Goal: Task Accomplishment & Management: Manage account settings

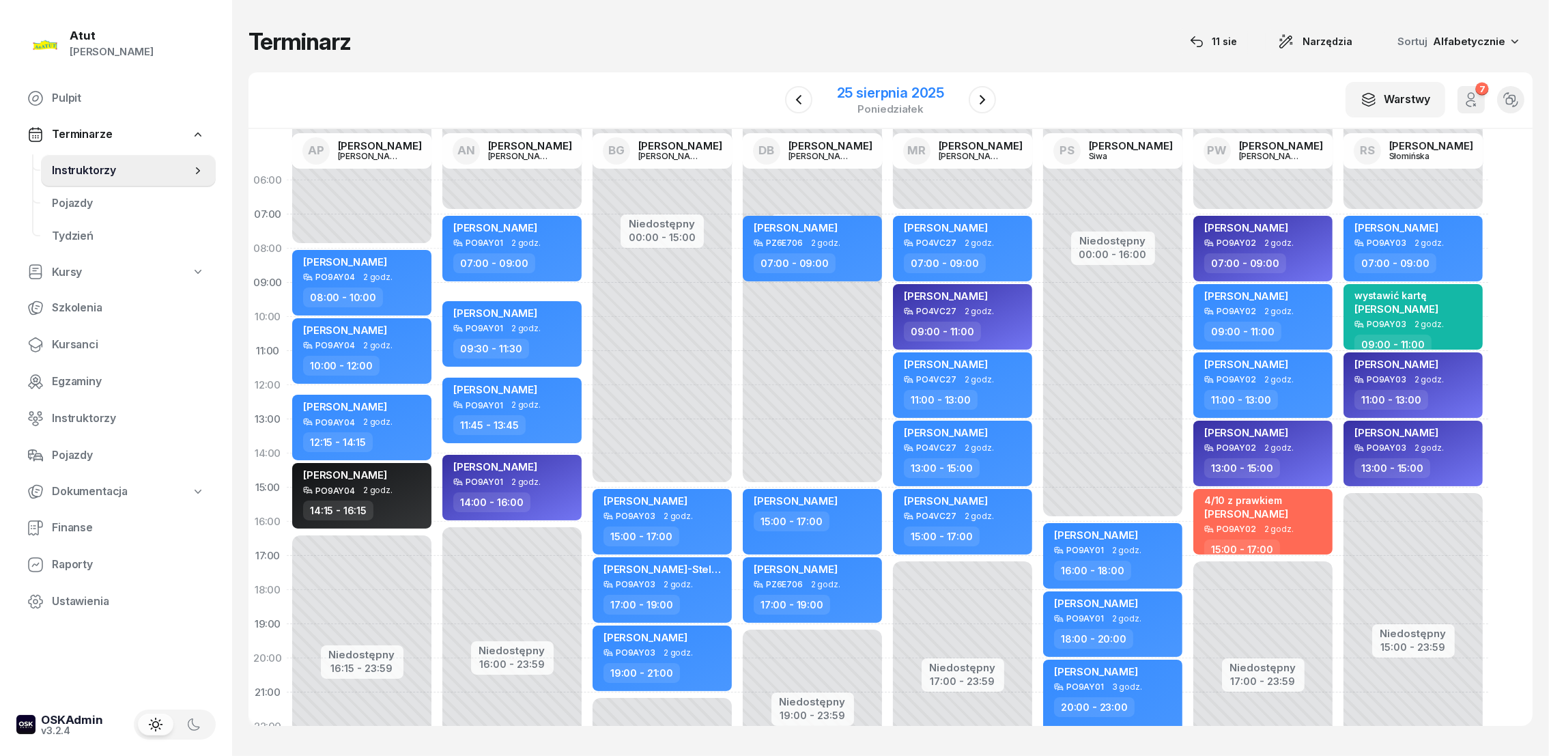
click at [877, 97] on div "25 sierpnia 2025" at bounding box center [890, 93] width 107 height 14
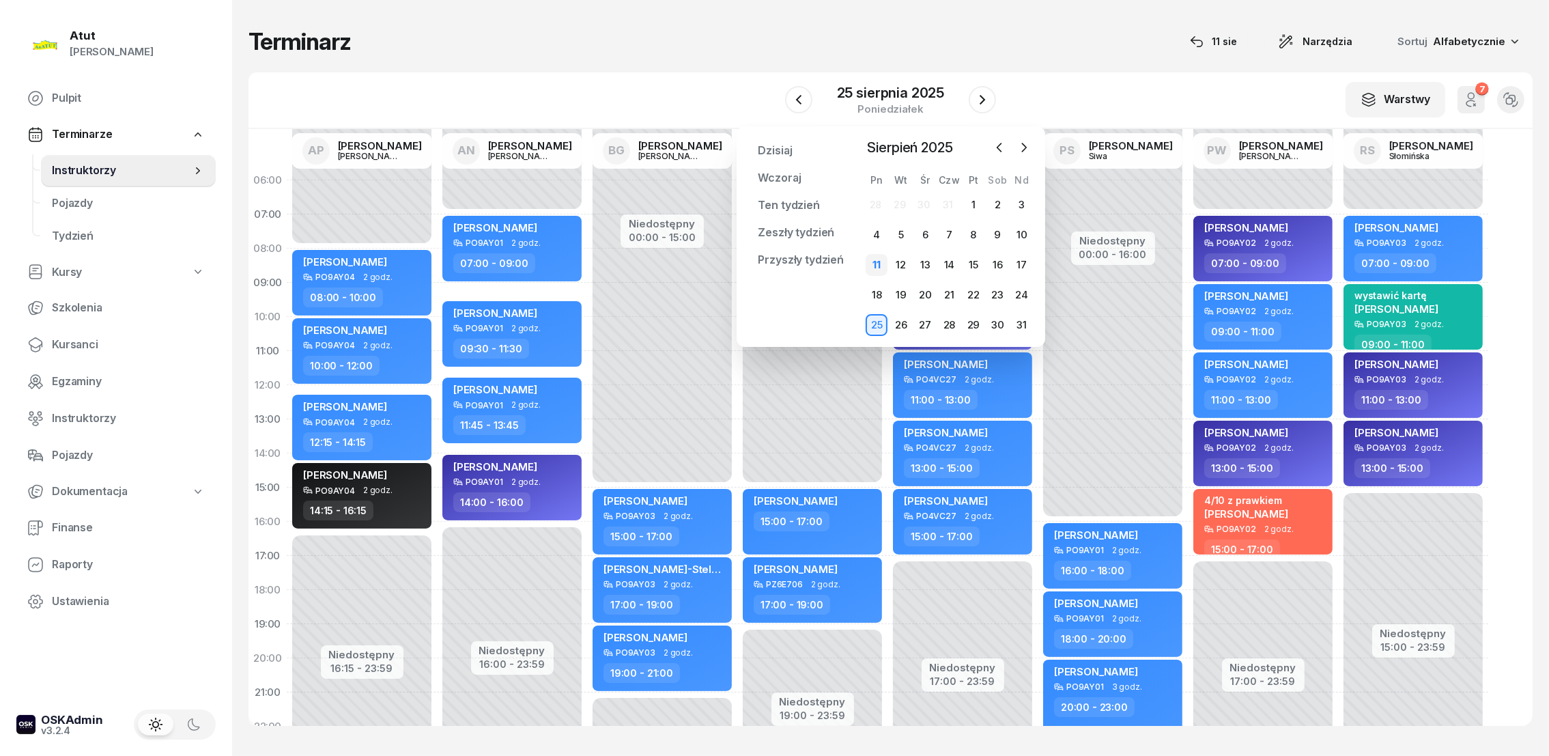
click at [879, 267] on div "11" at bounding box center [877, 265] width 22 height 22
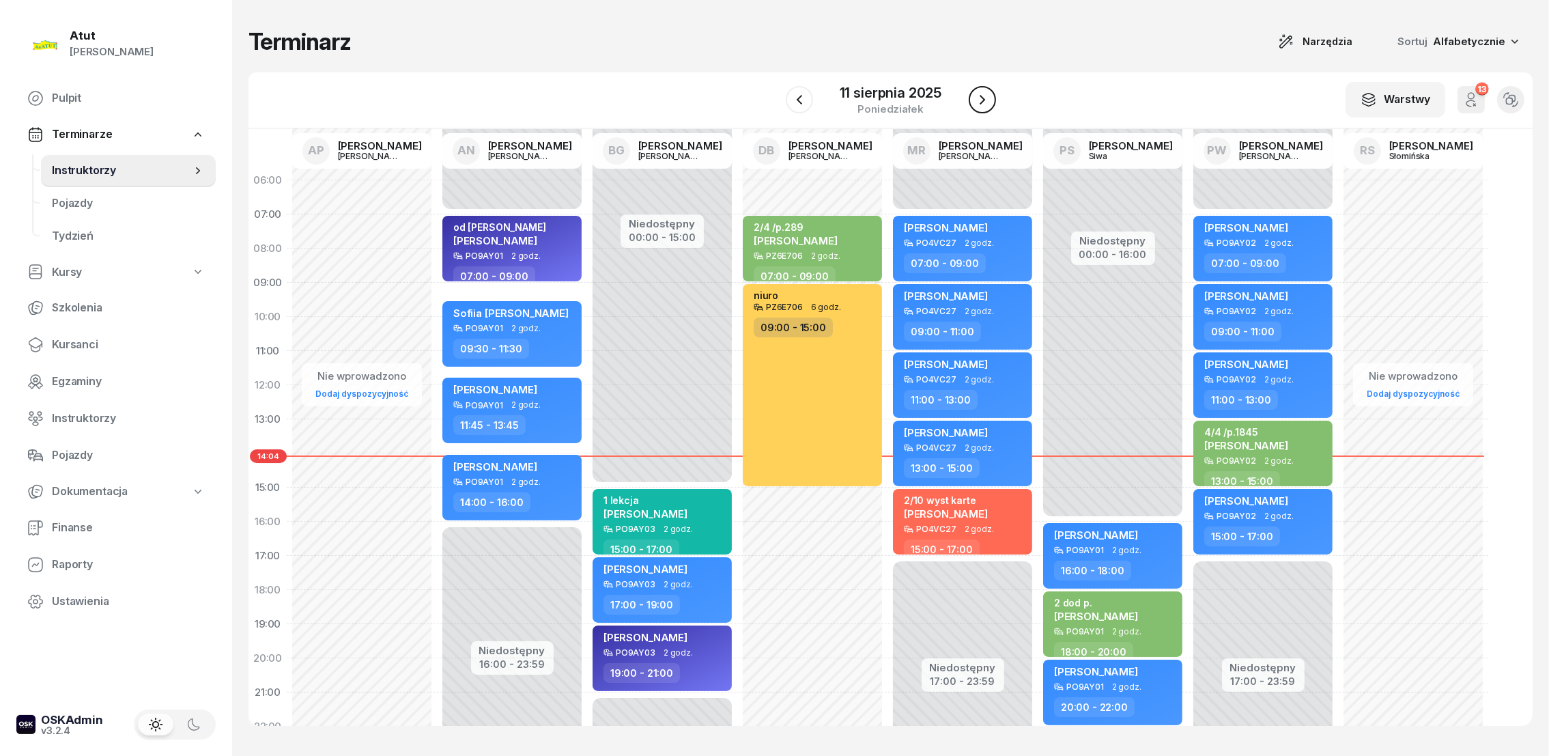
click at [984, 94] on icon "button" at bounding box center [982, 100] width 16 height 16
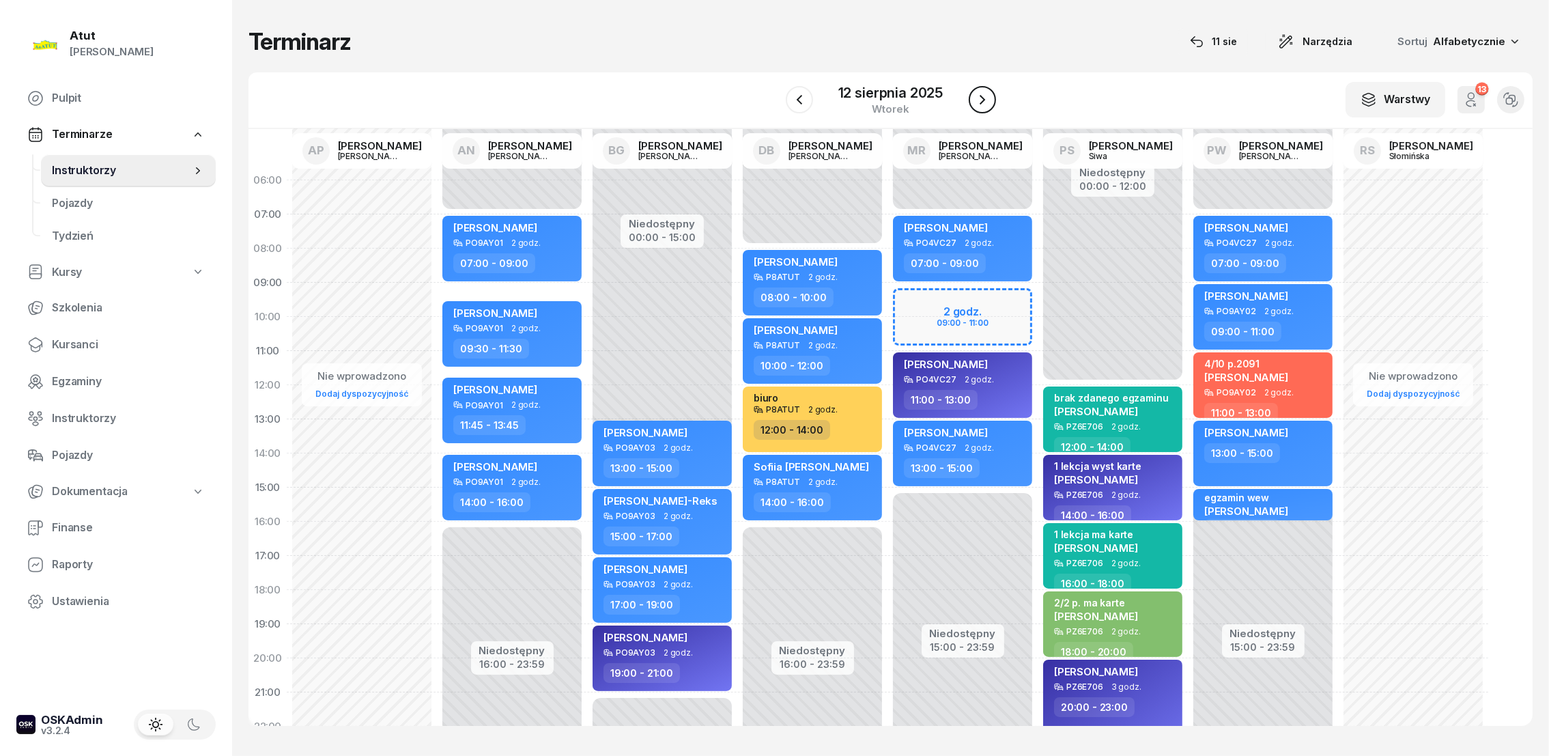
click at [985, 97] on icon "button" at bounding box center [982, 100] width 16 height 16
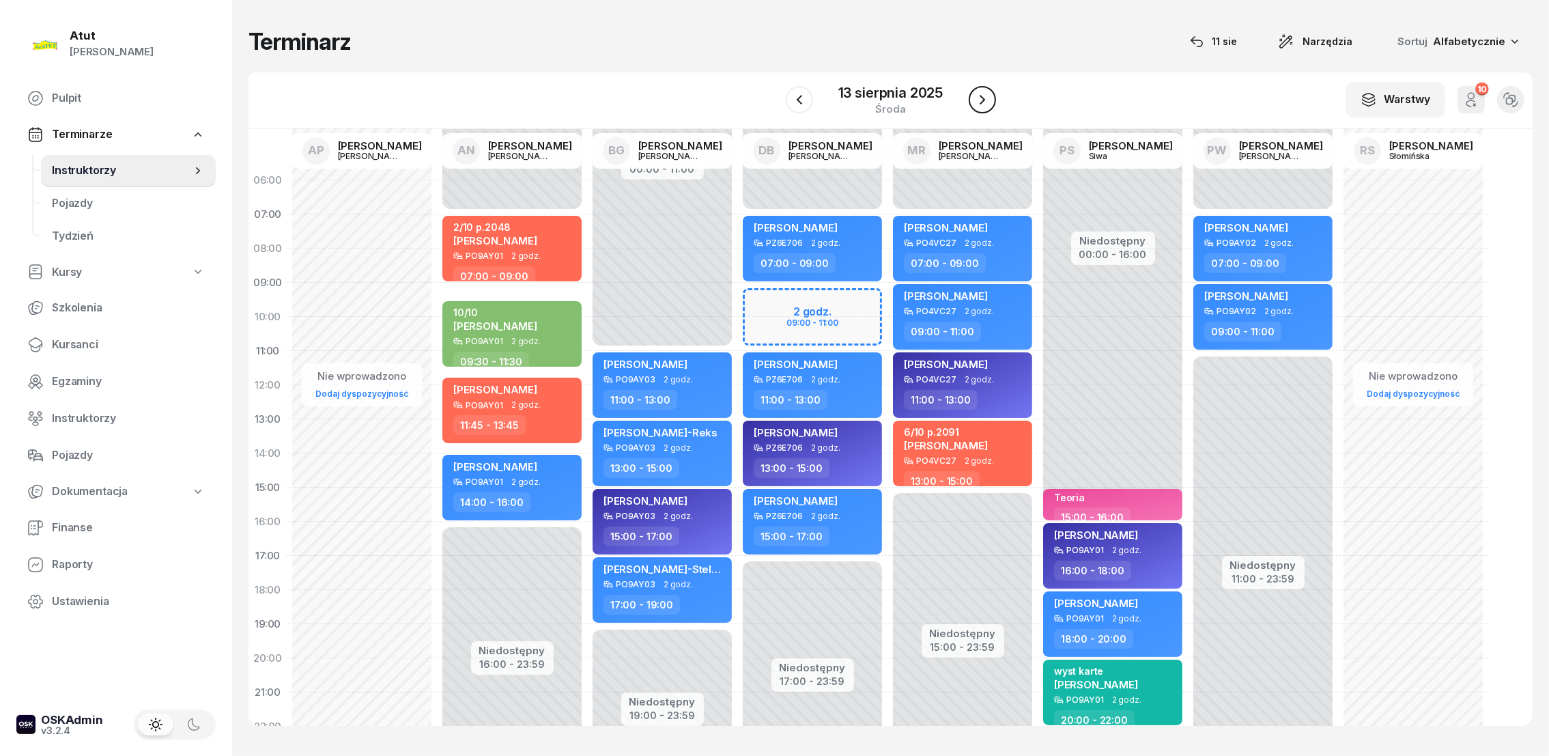
click at [988, 102] on icon "button" at bounding box center [982, 100] width 16 height 16
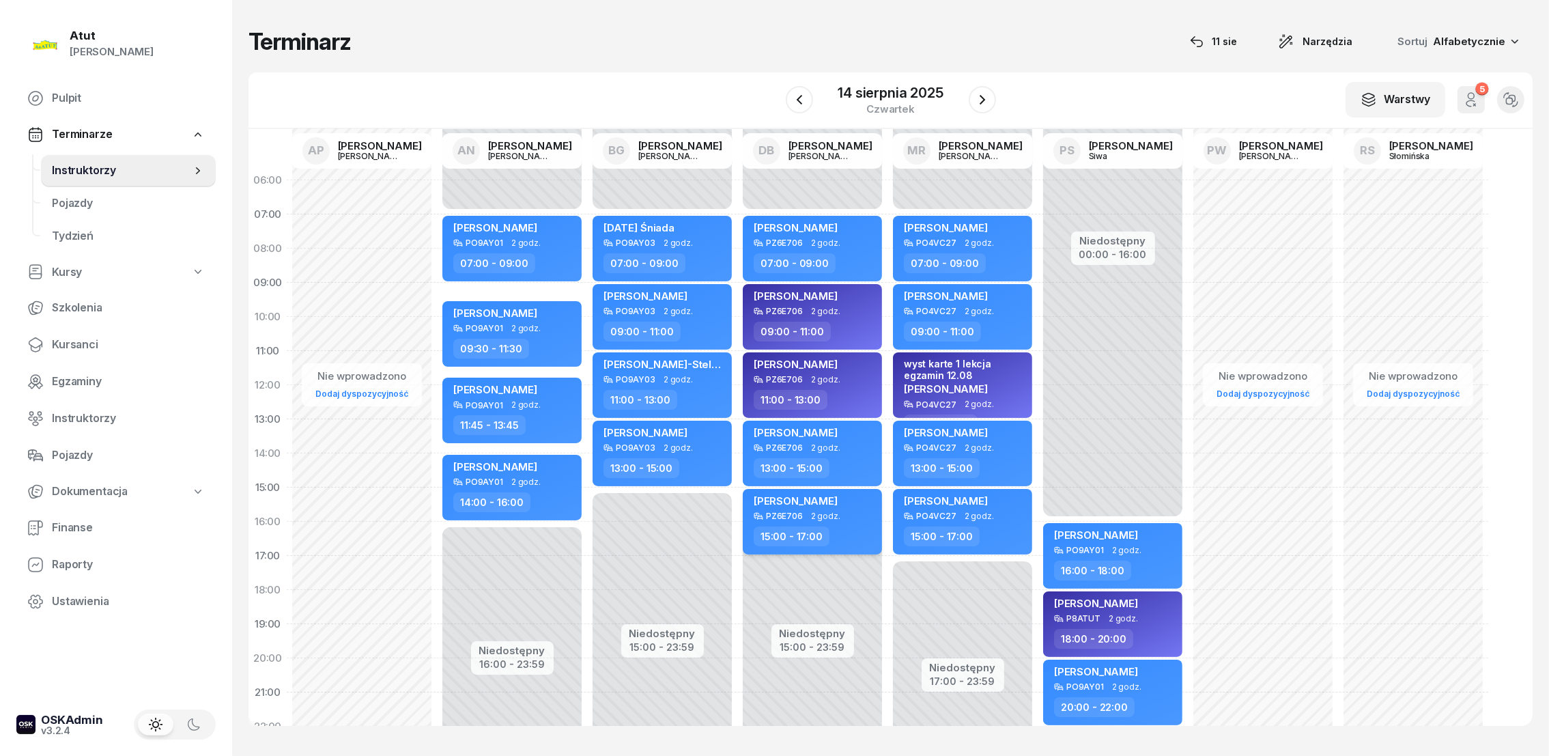
click at [796, 497] on span "[PERSON_NAME]" at bounding box center [796, 500] width 84 height 13
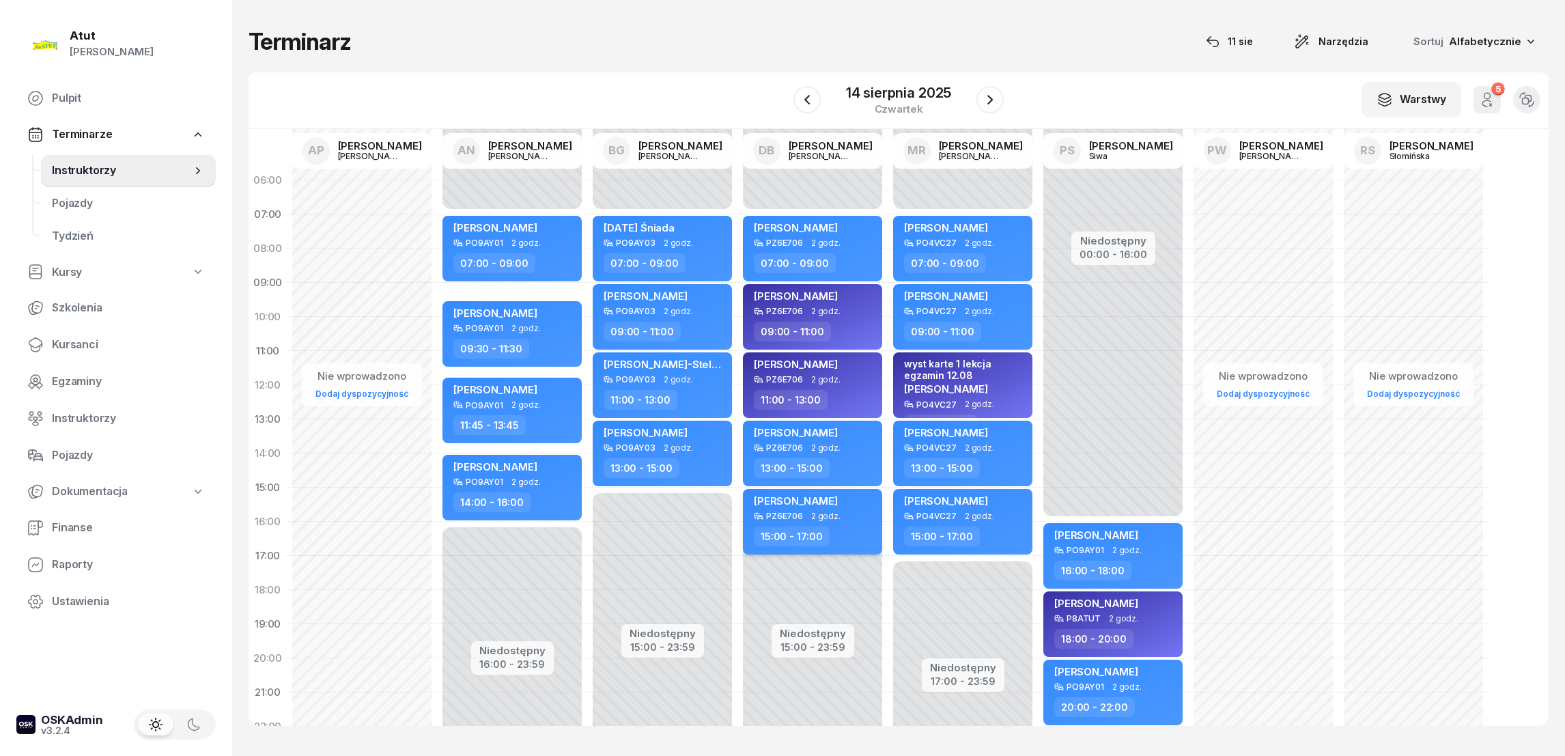
select select "15"
select select "17"
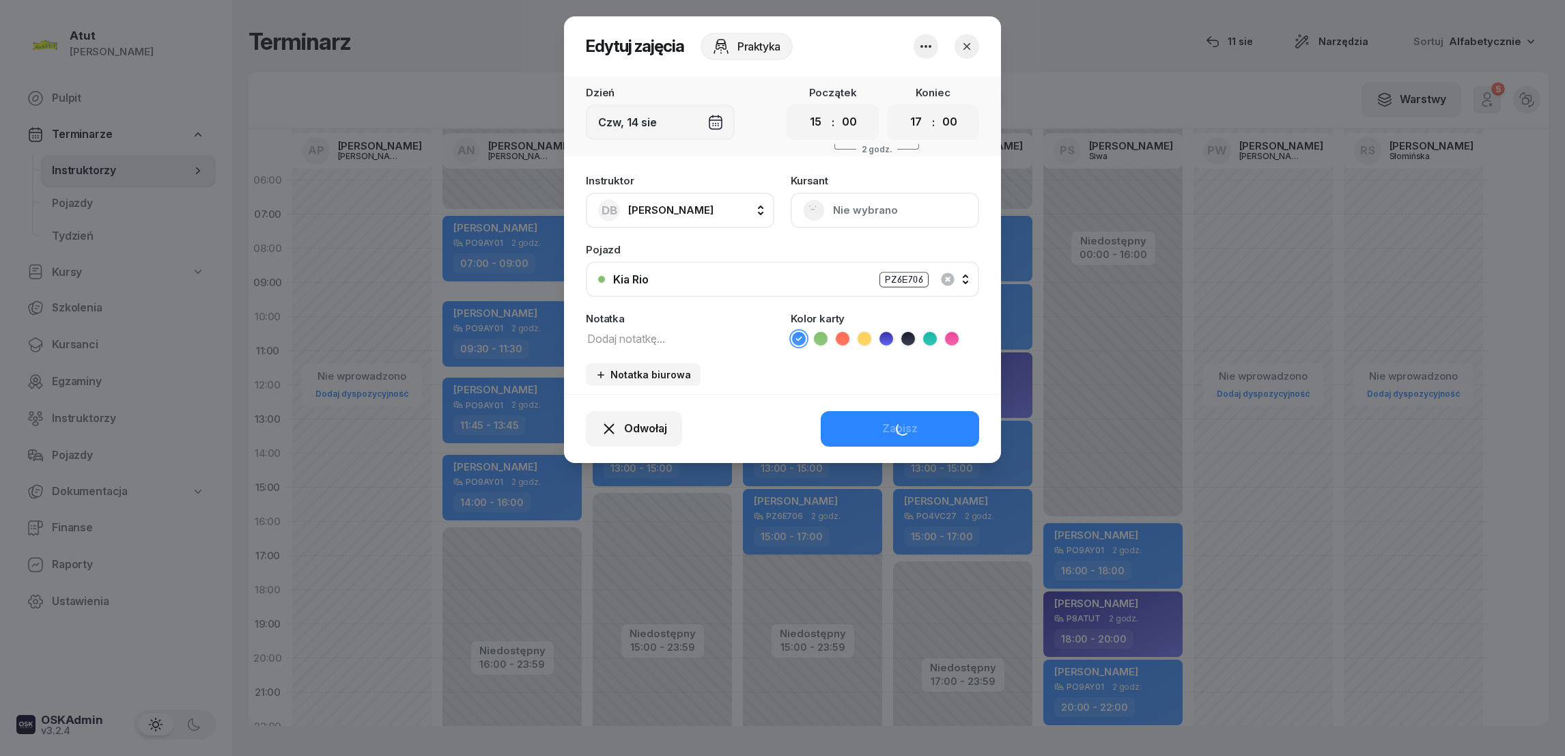
click at [860, 209] on button "Nie wybrano" at bounding box center [885, 211] width 188 height 36
click at [853, 254] on div "Otwórz profil" at bounding box center [835, 256] width 66 height 18
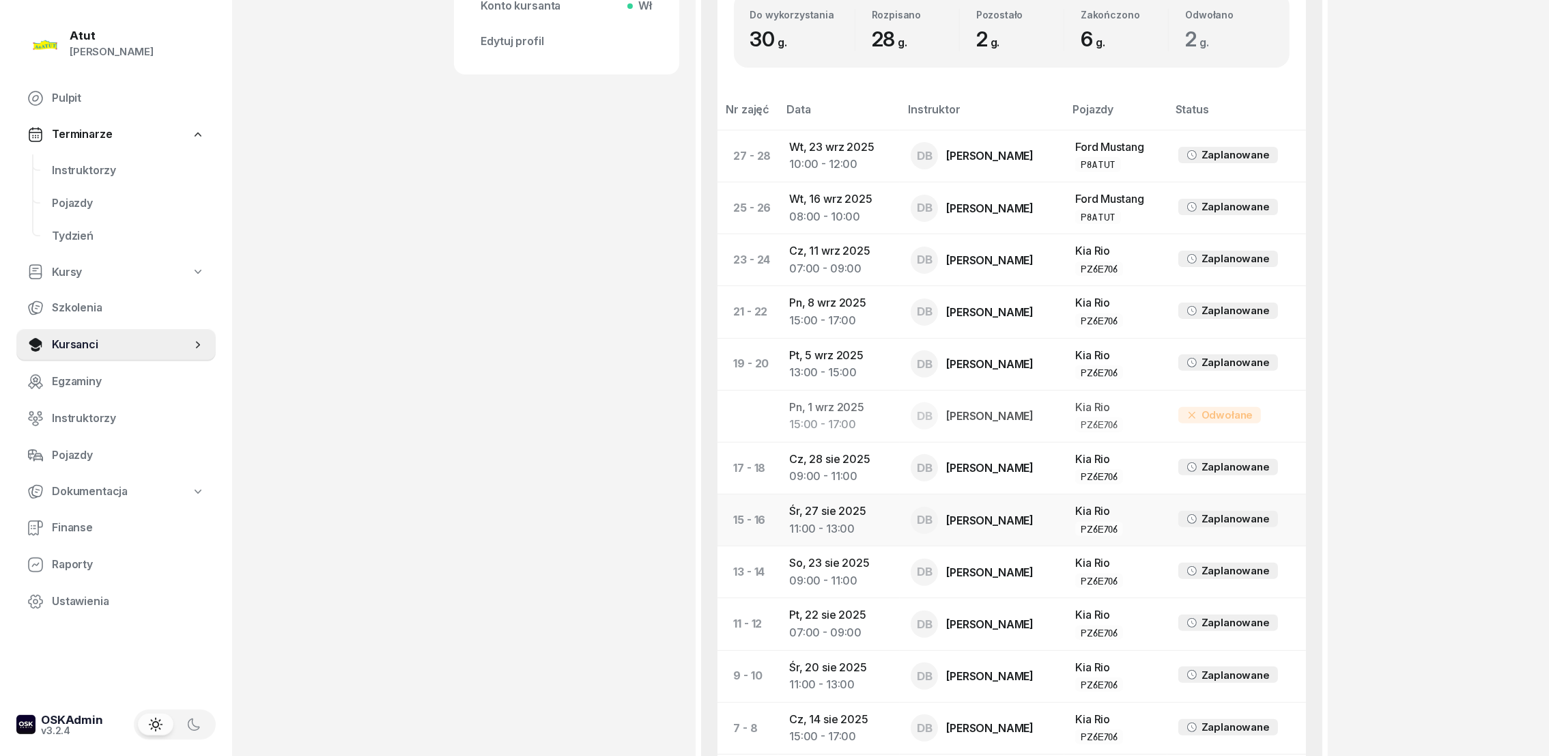
scroll to position [614, 0]
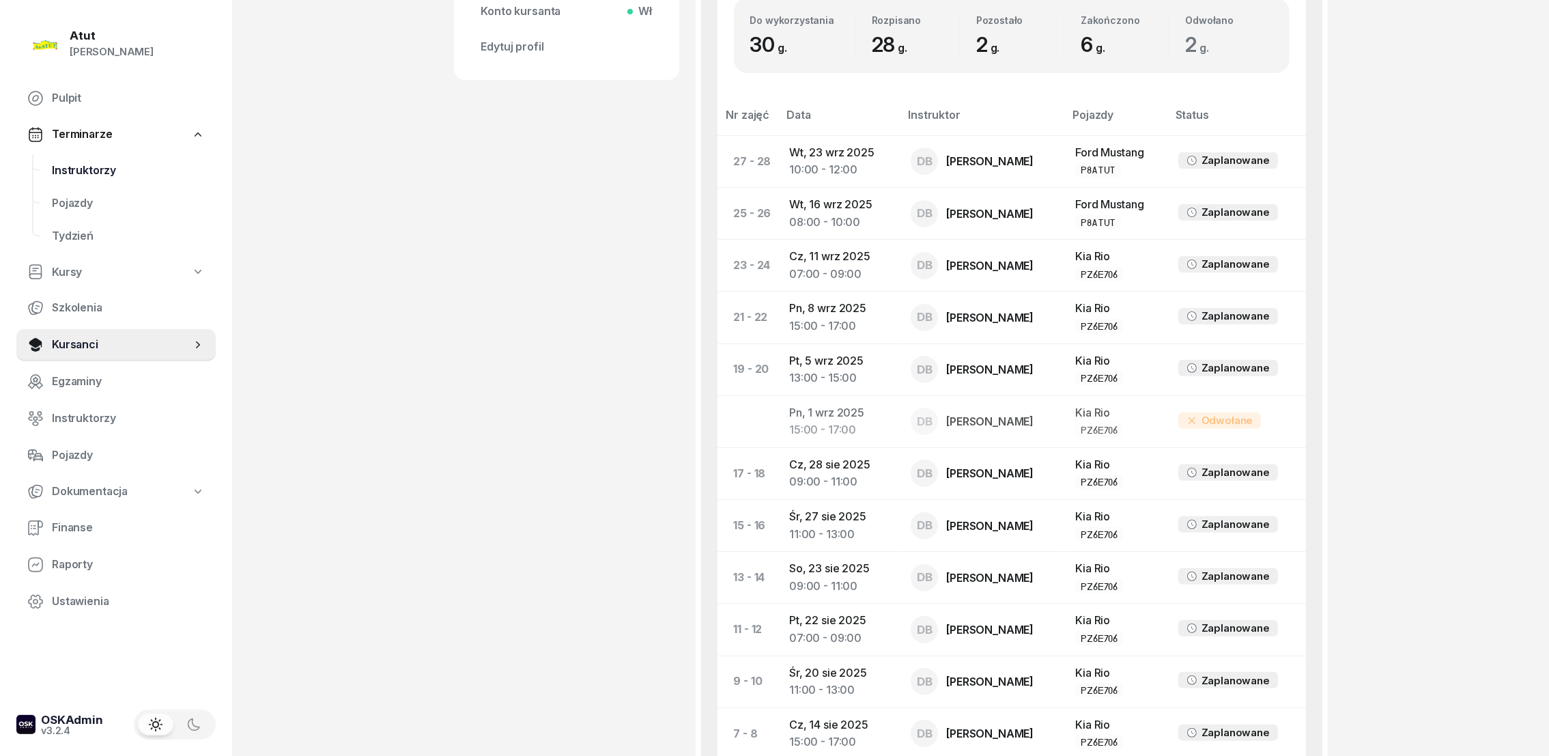
click at [79, 171] on span "Instruktorzy" at bounding box center [128, 171] width 153 height 18
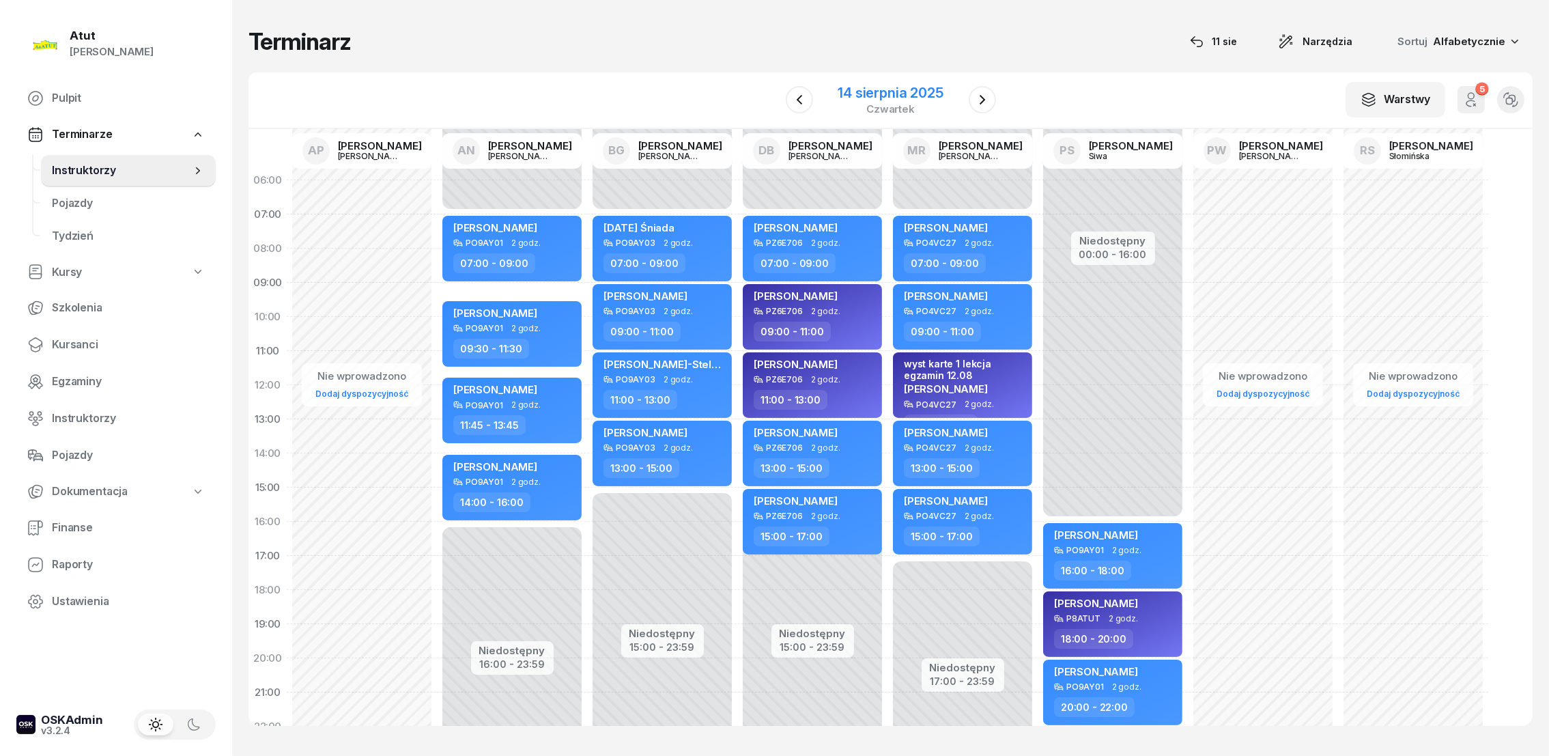
click at [880, 94] on div "14 sierpnia 2025" at bounding box center [890, 93] width 105 height 14
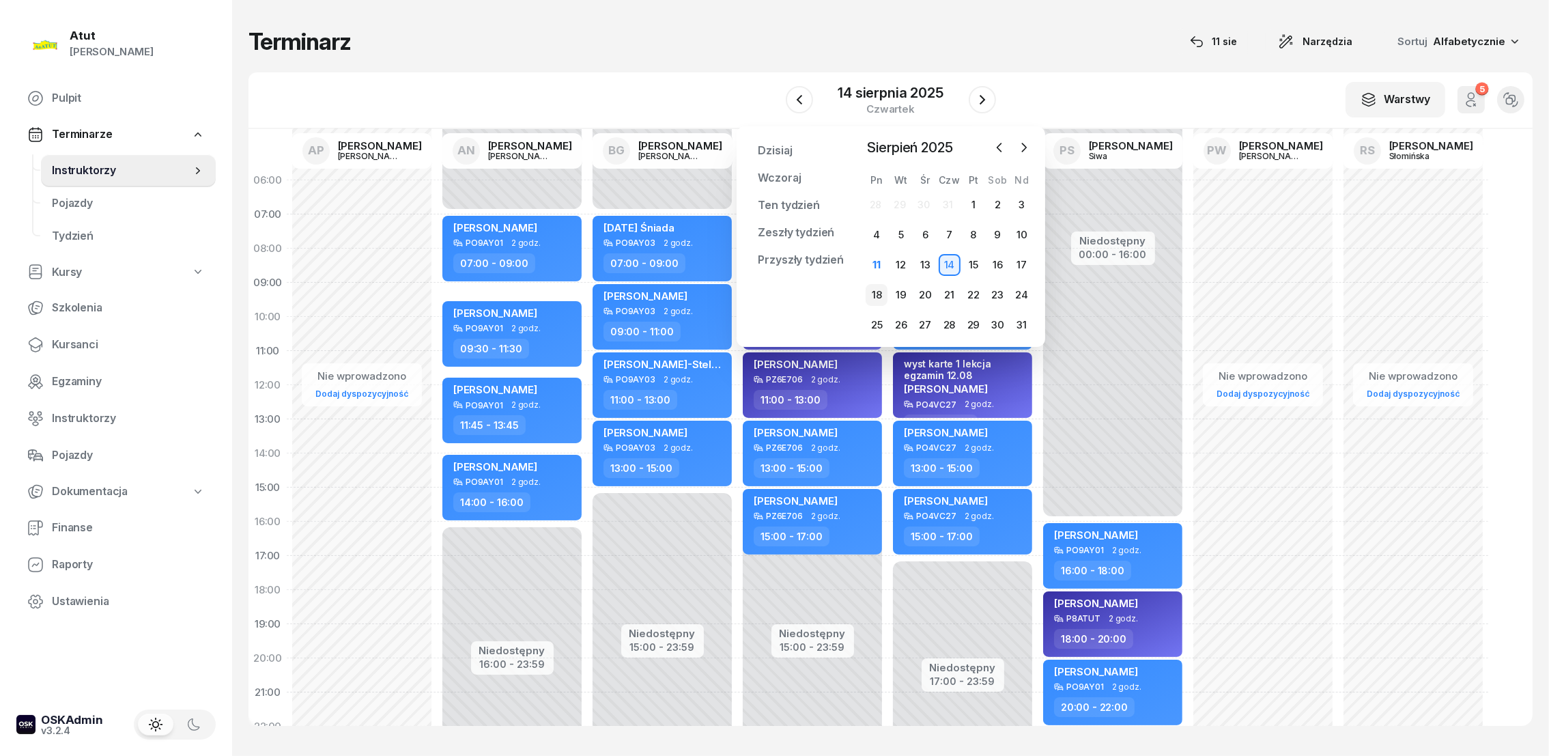
click at [876, 300] on div "18" at bounding box center [877, 295] width 22 height 22
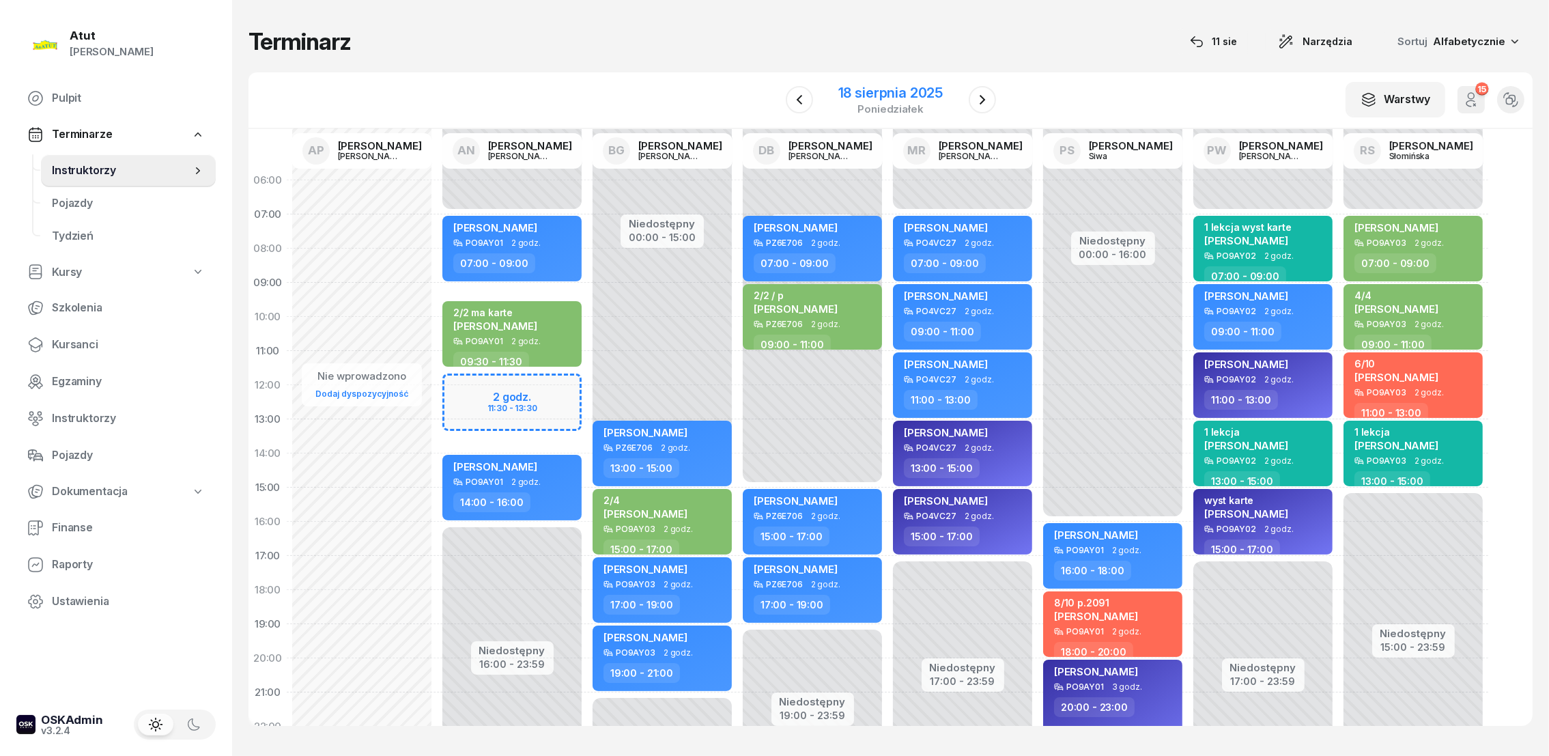
click at [875, 90] on div "18 sierpnia 2025" at bounding box center [891, 93] width 104 height 14
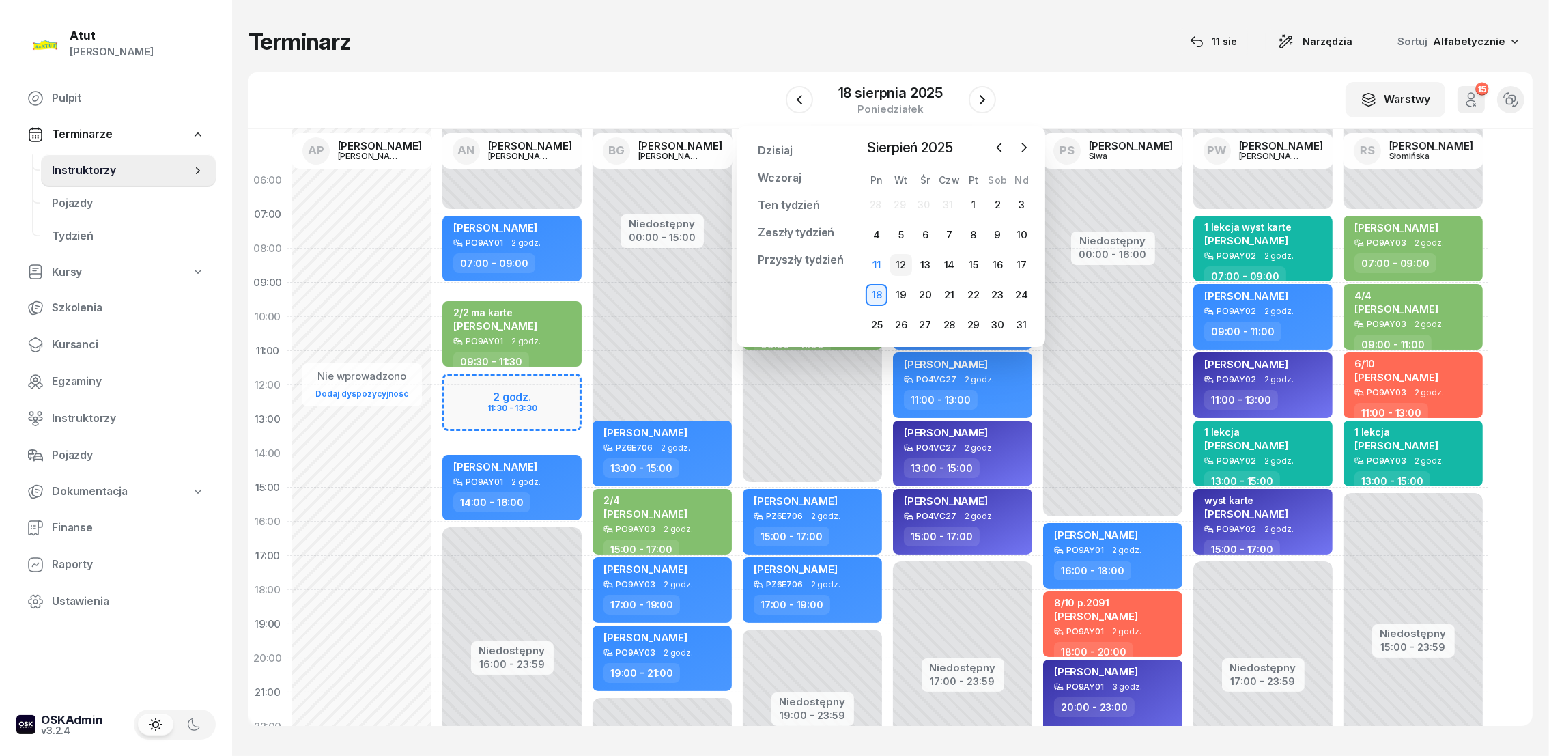
click at [900, 262] on div "12" at bounding box center [901, 265] width 22 height 22
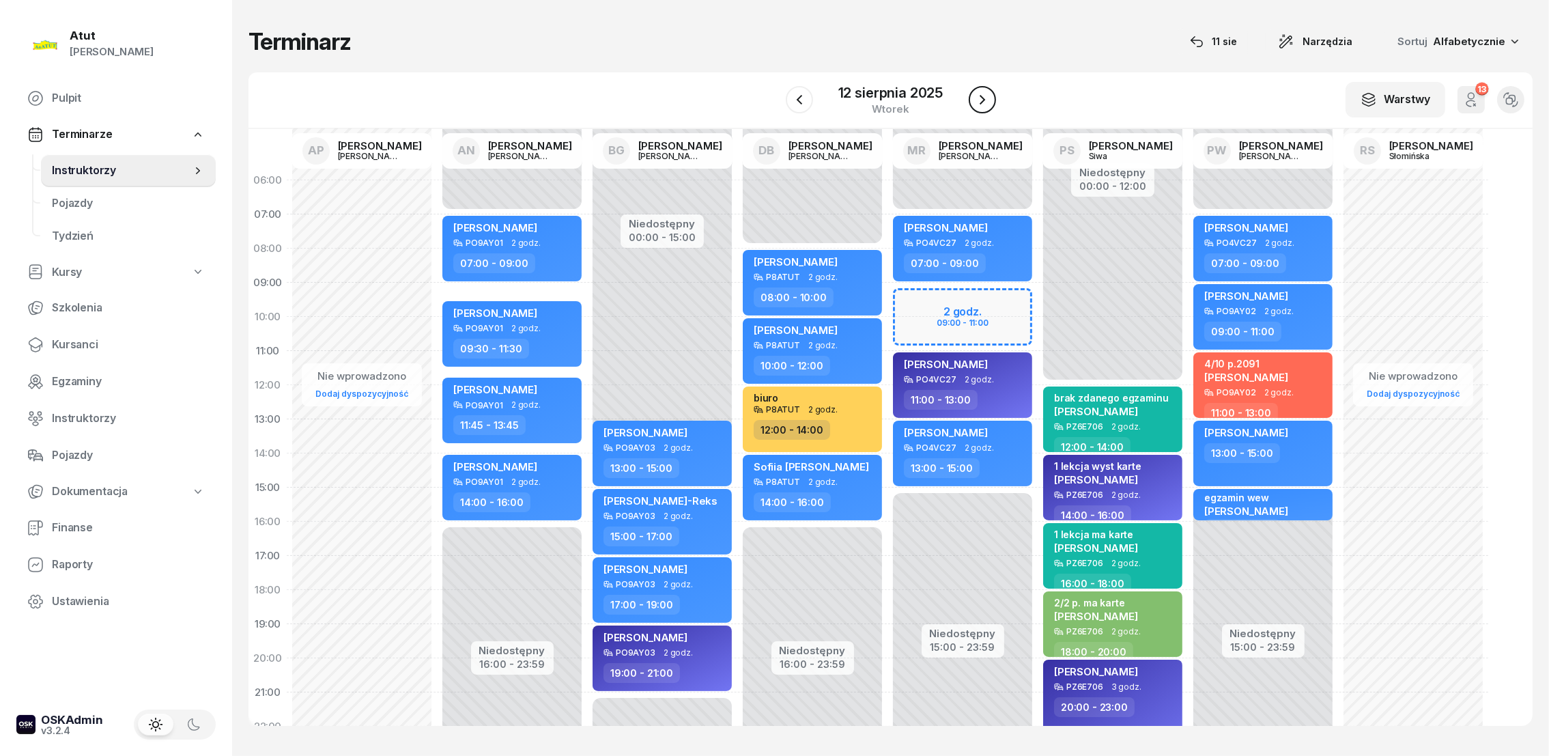
click at [979, 103] on icon "button" at bounding box center [982, 100] width 16 height 16
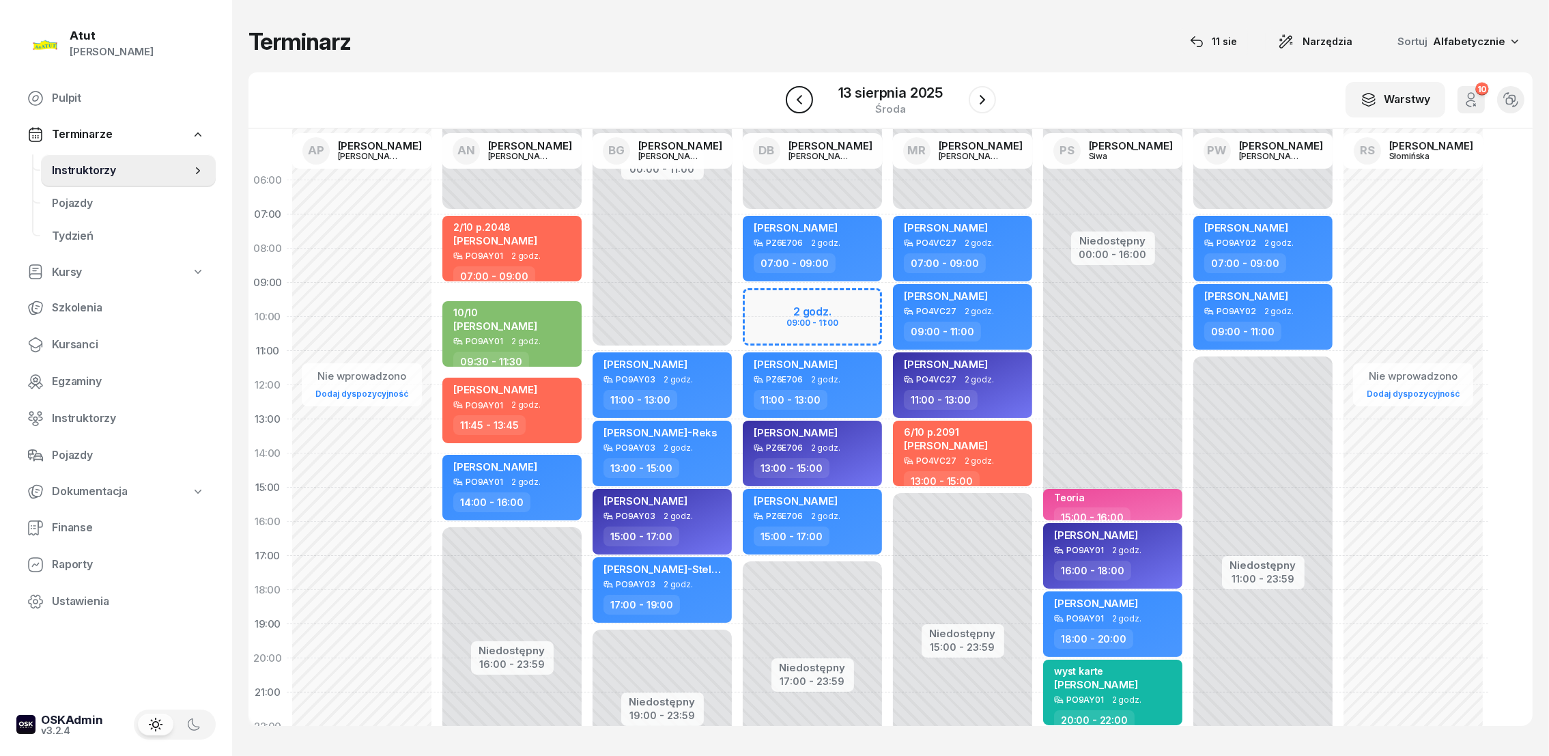
click at [802, 107] on icon "button" at bounding box center [799, 100] width 16 height 16
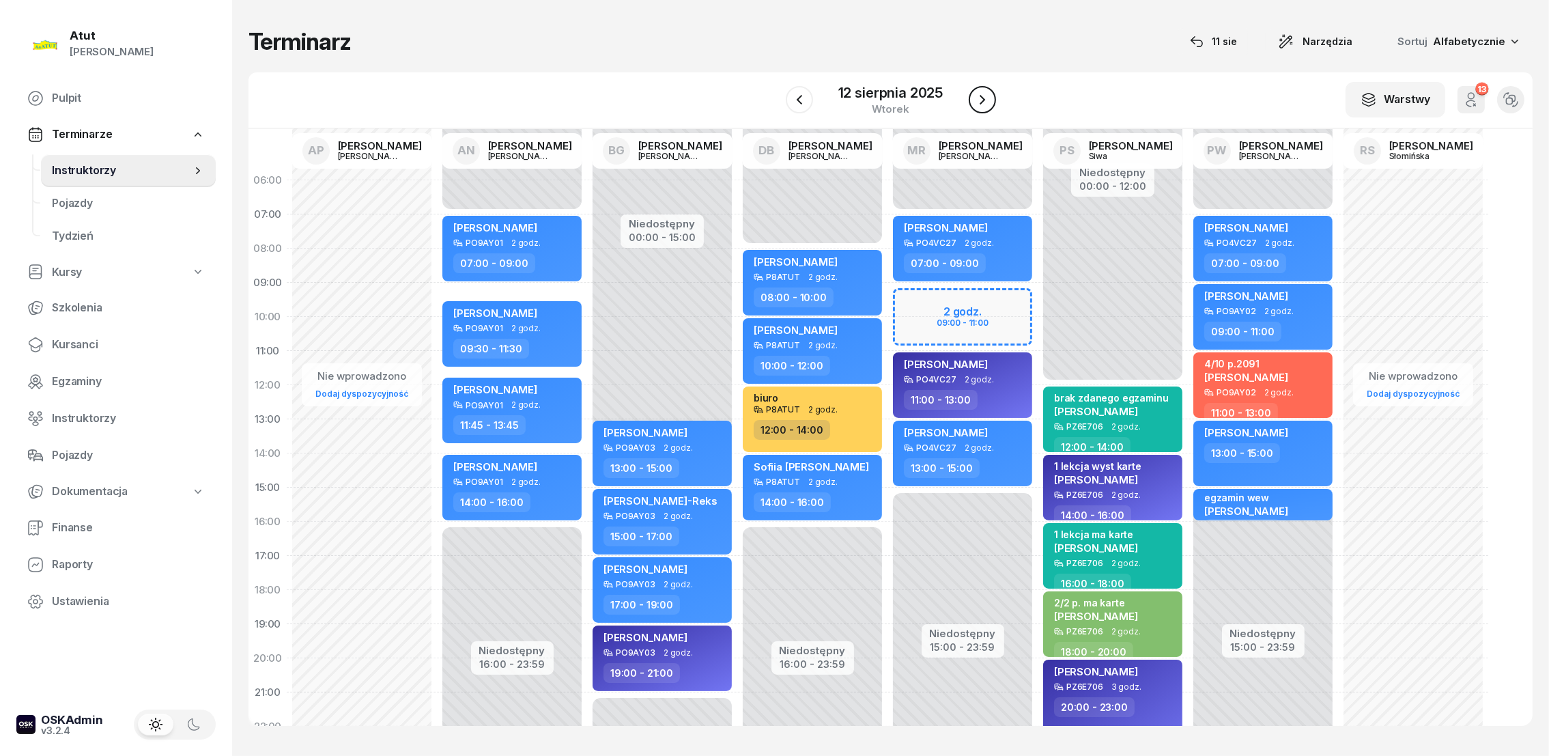
click at [985, 97] on icon "button" at bounding box center [982, 100] width 16 height 16
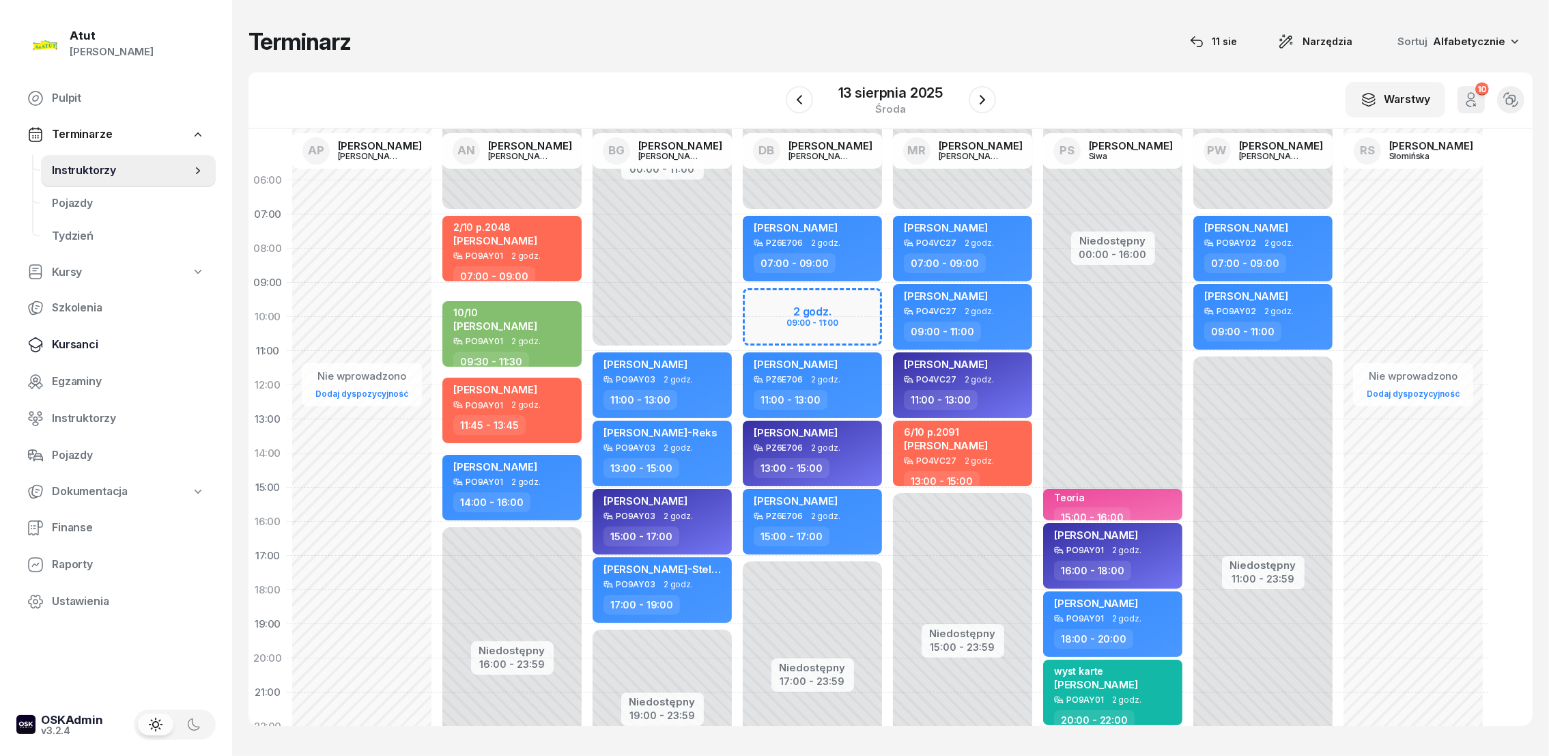
click at [79, 348] on span "Kursanci" at bounding box center [128, 345] width 153 height 18
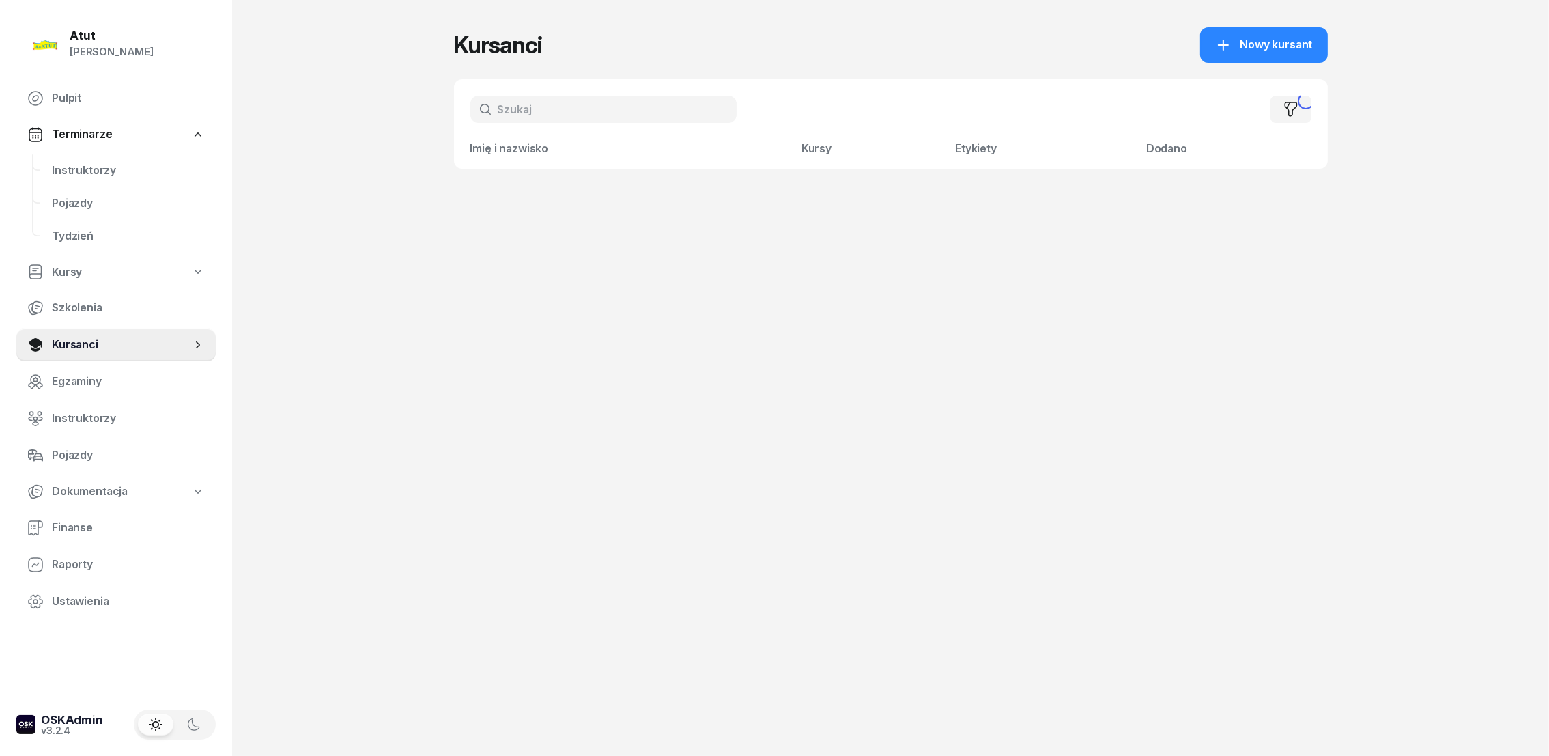
click at [539, 107] on input "text" at bounding box center [603, 109] width 266 height 27
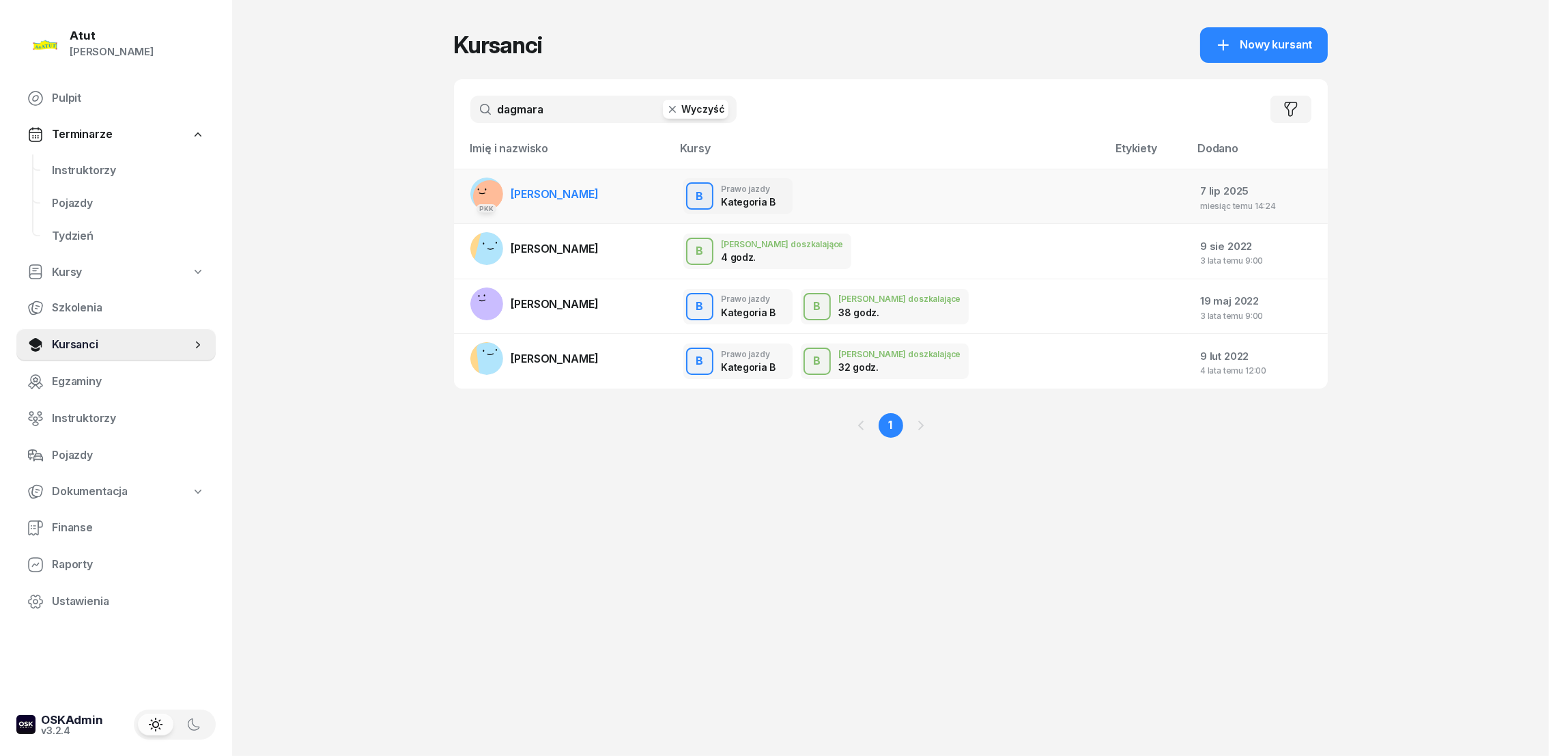
type input "dagmara"
click at [548, 191] on span "[PERSON_NAME]" at bounding box center [554, 194] width 87 height 14
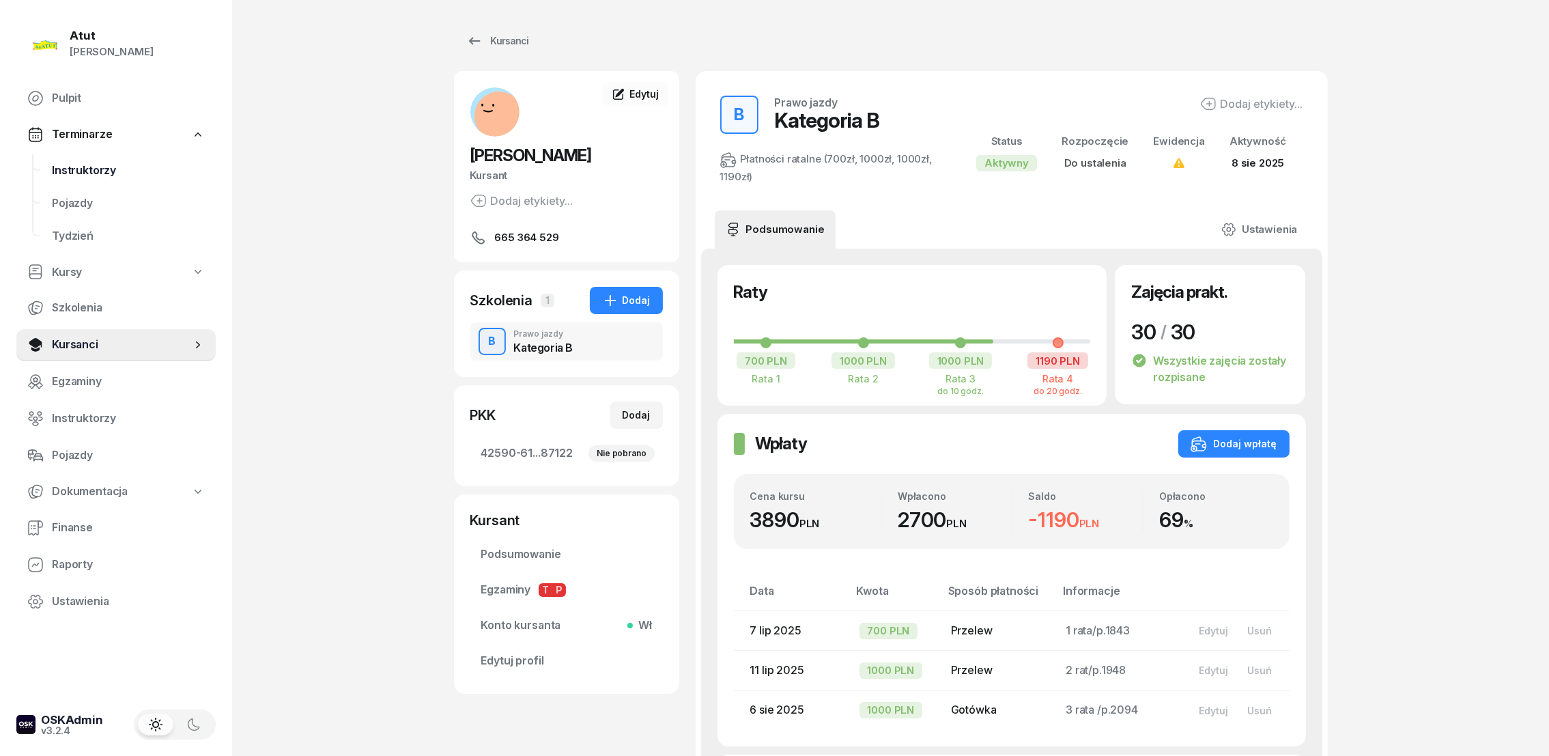
click at [68, 171] on span "Instruktorzy" at bounding box center [128, 171] width 153 height 18
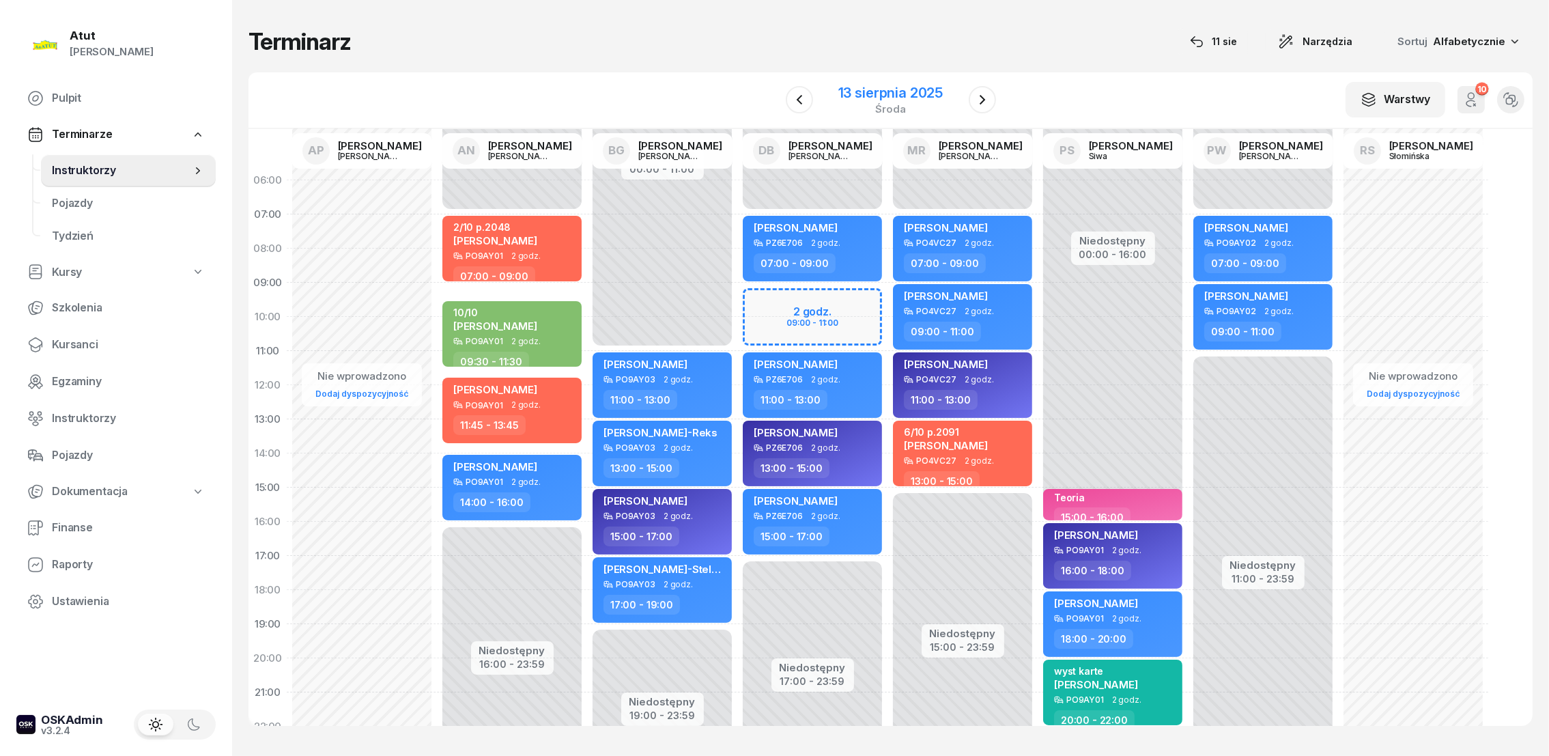
click at [873, 93] on div "13 sierpnia 2025" at bounding box center [891, 93] width 104 height 14
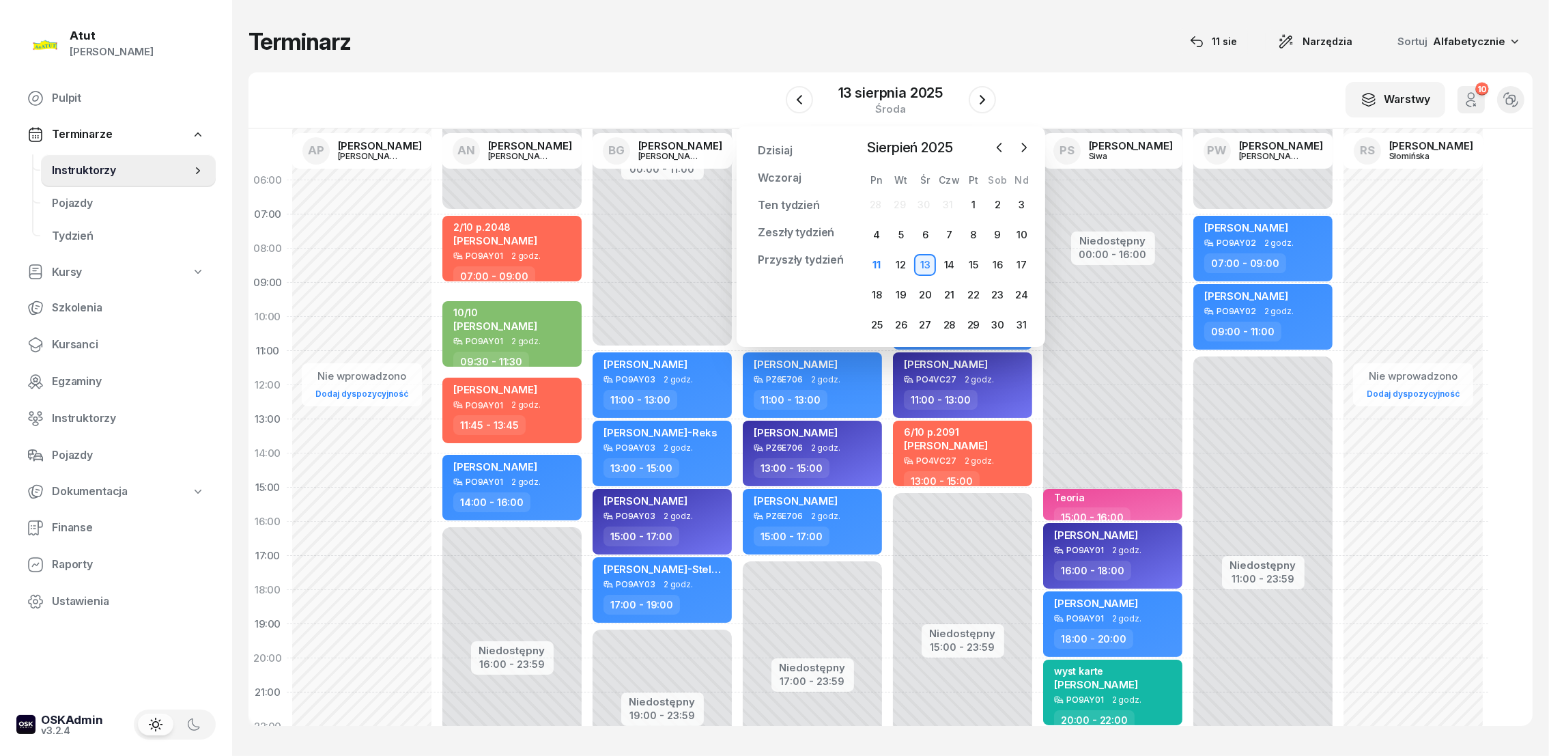
click at [753, 65] on div "Terminarz 11 sie Narzędzia Sortuj Alfabetycznie W Wybierz AP [PERSON_NAME] AN […" at bounding box center [891, 376] width 1284 height 753
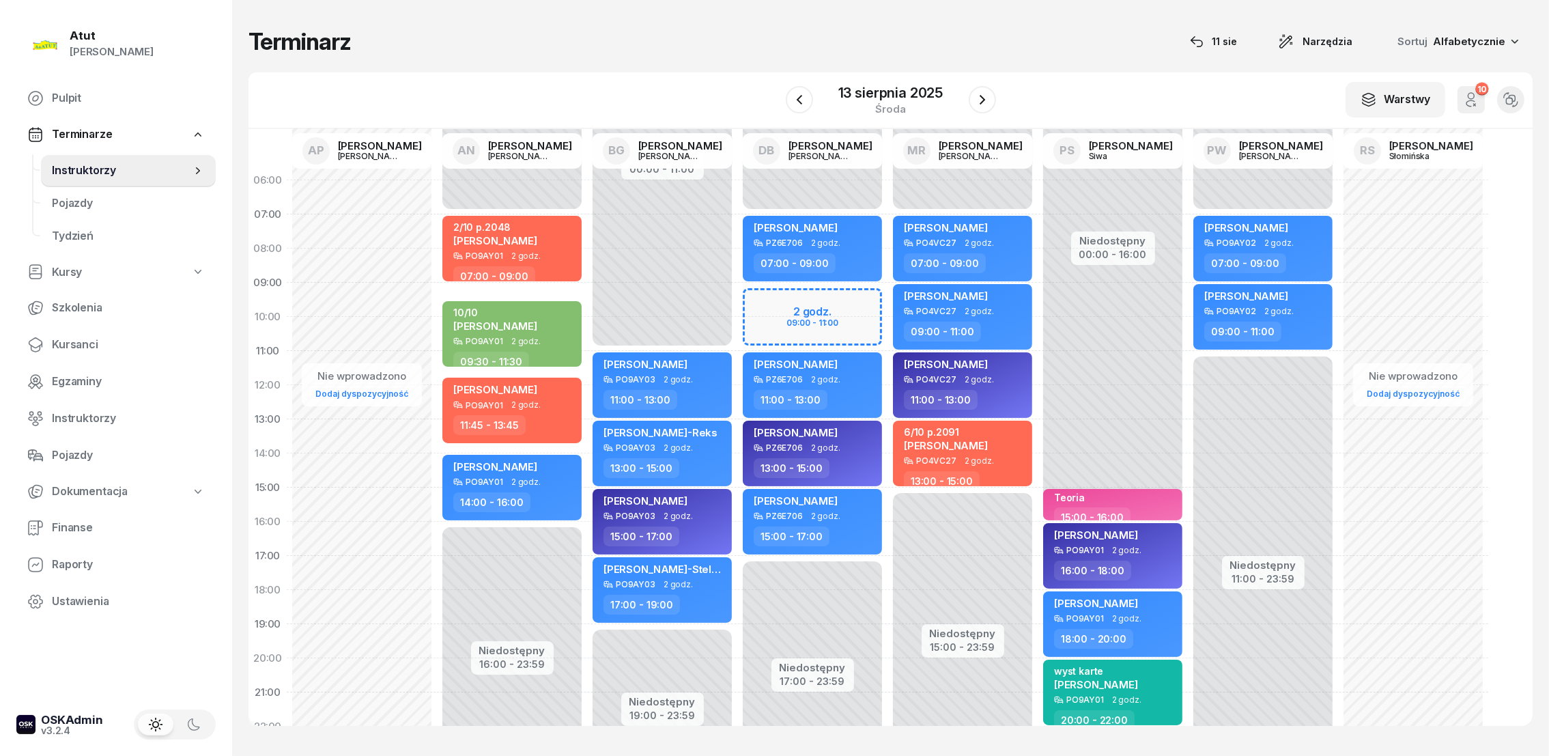
click at [888, 298] on div "Niedostępny 00:00 - 07:00 Niedostępny 17:00 - 23:59 2 godz. 09:00 - 11:00 [PERS…" at bounding box center [963, 487] width 150 height 649
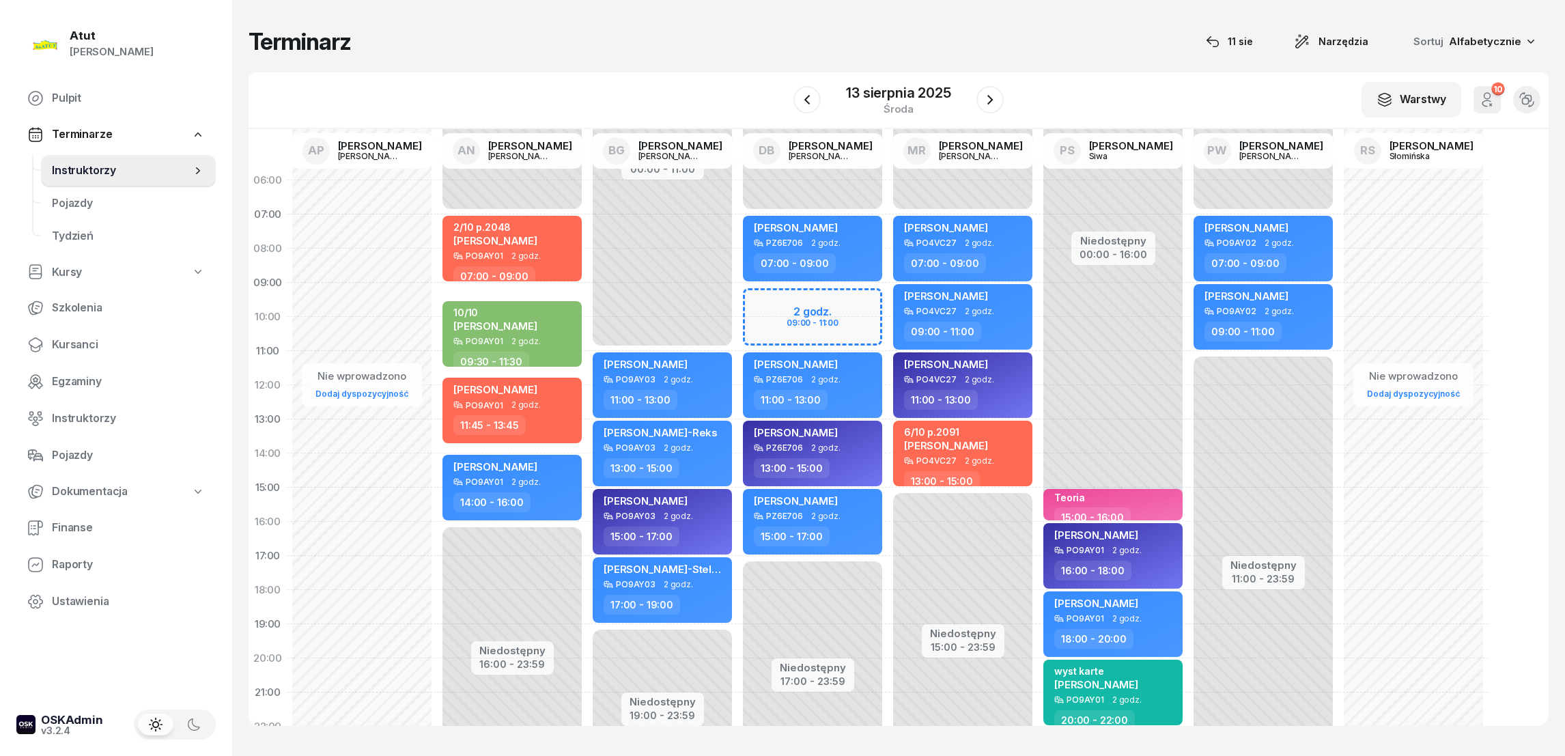
select select "09"
select select "11"
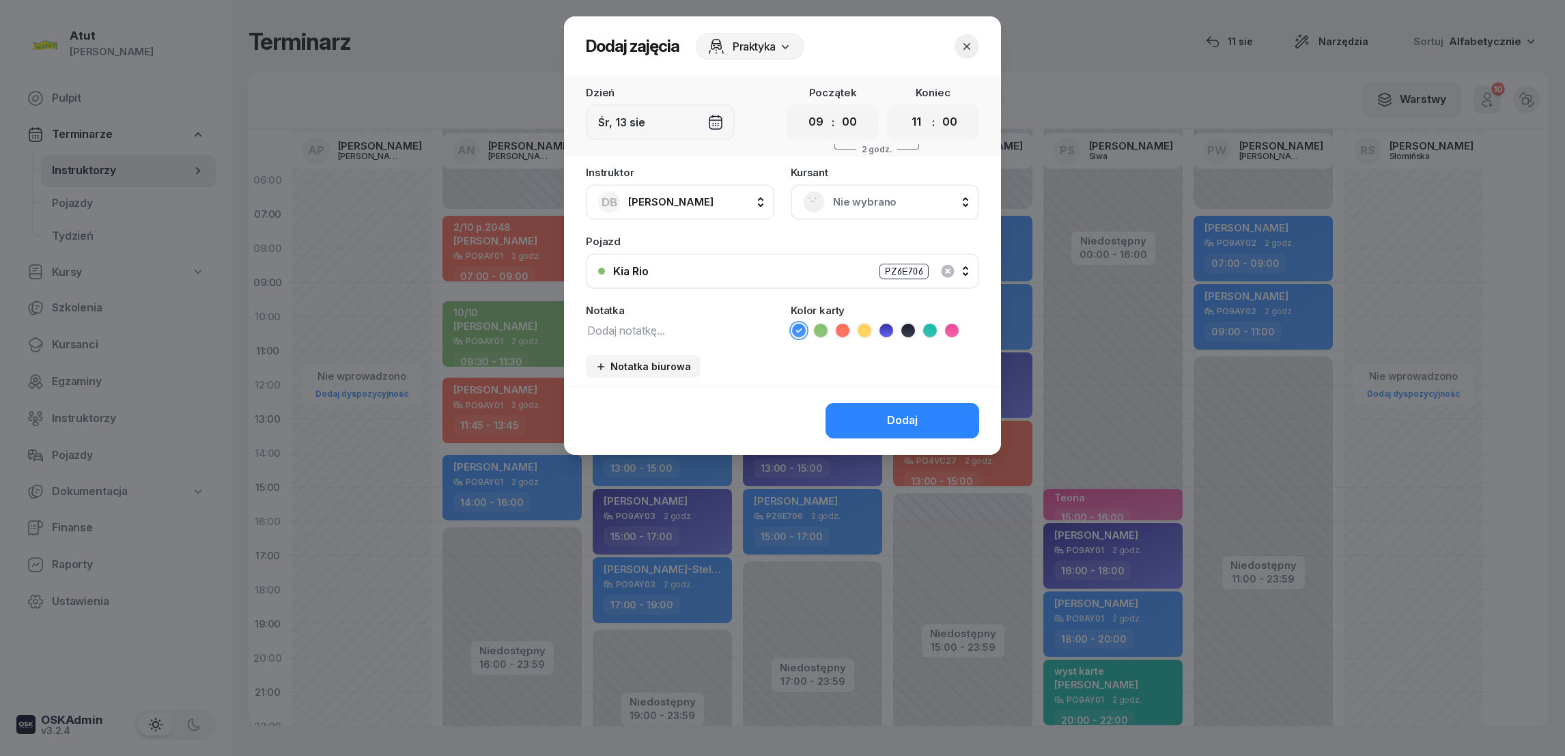
click at [837, 206] on span "Nie wybrano" at bounding box center [900, 202] width 134 height 18
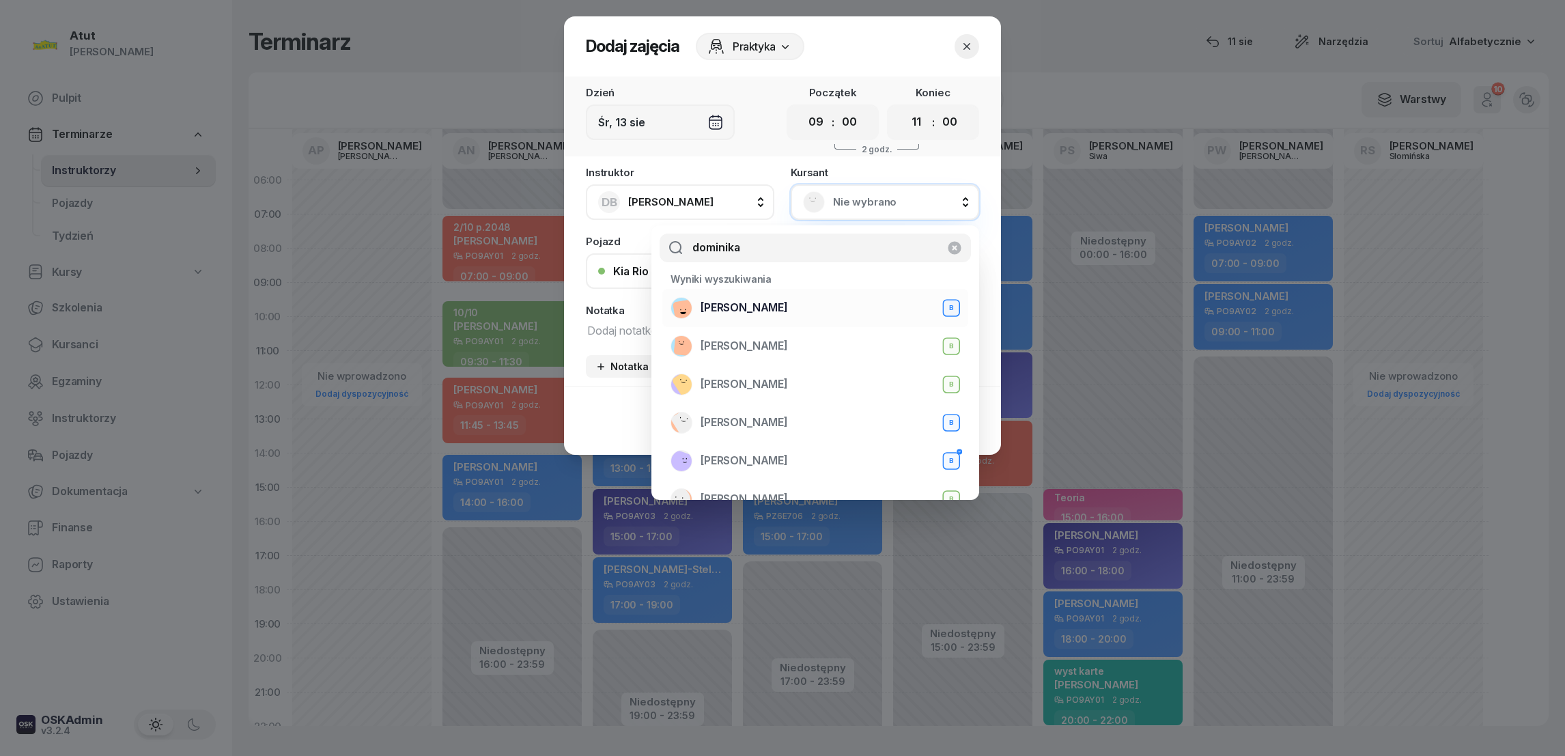
type input "dominika"
click at [761, 308] on span "[PERSON_NAME]" at bounding box center [744, 308] width 87 height 18
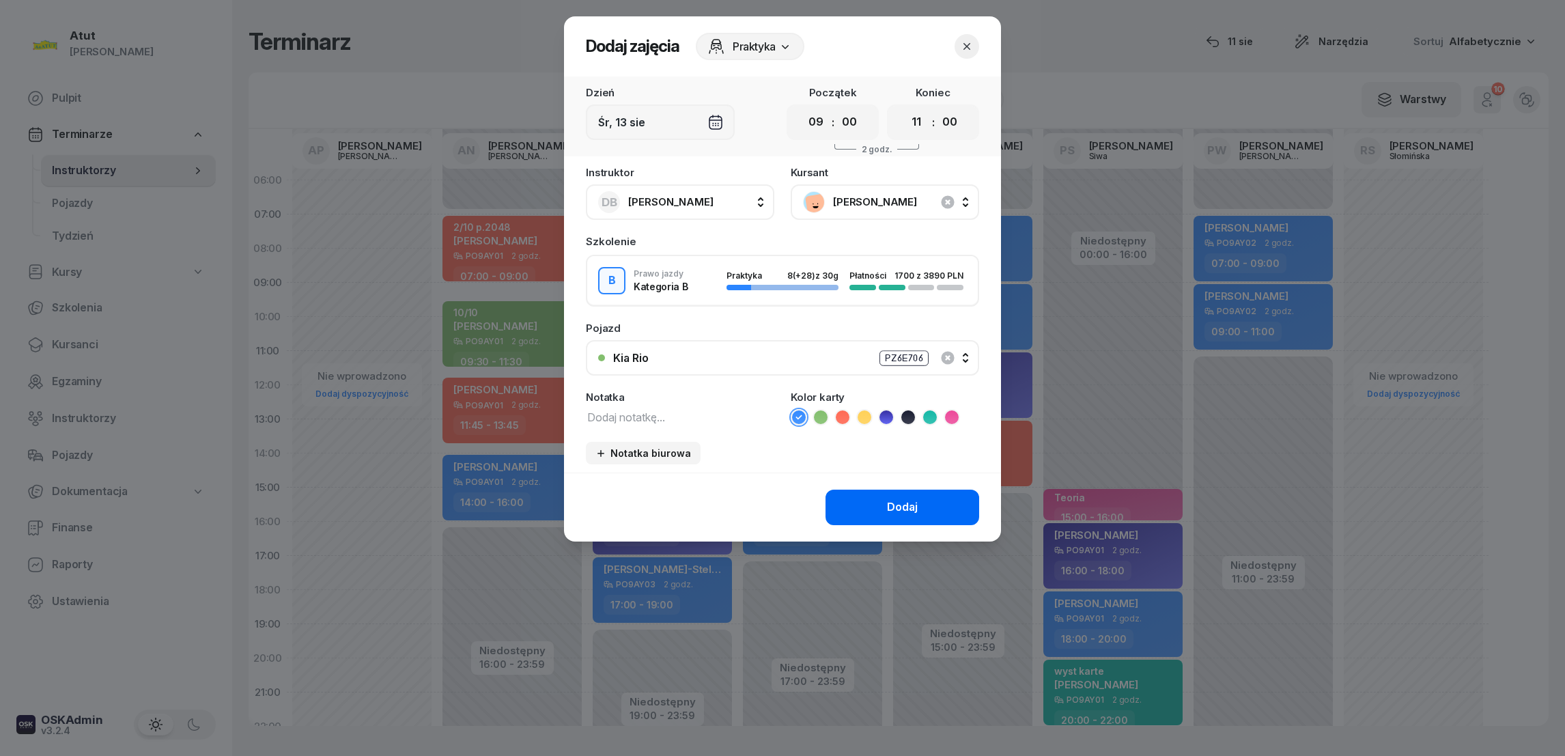
click at [912, 508] on div "Dodaj" at bounding box center [902, 507] width 31 height 18
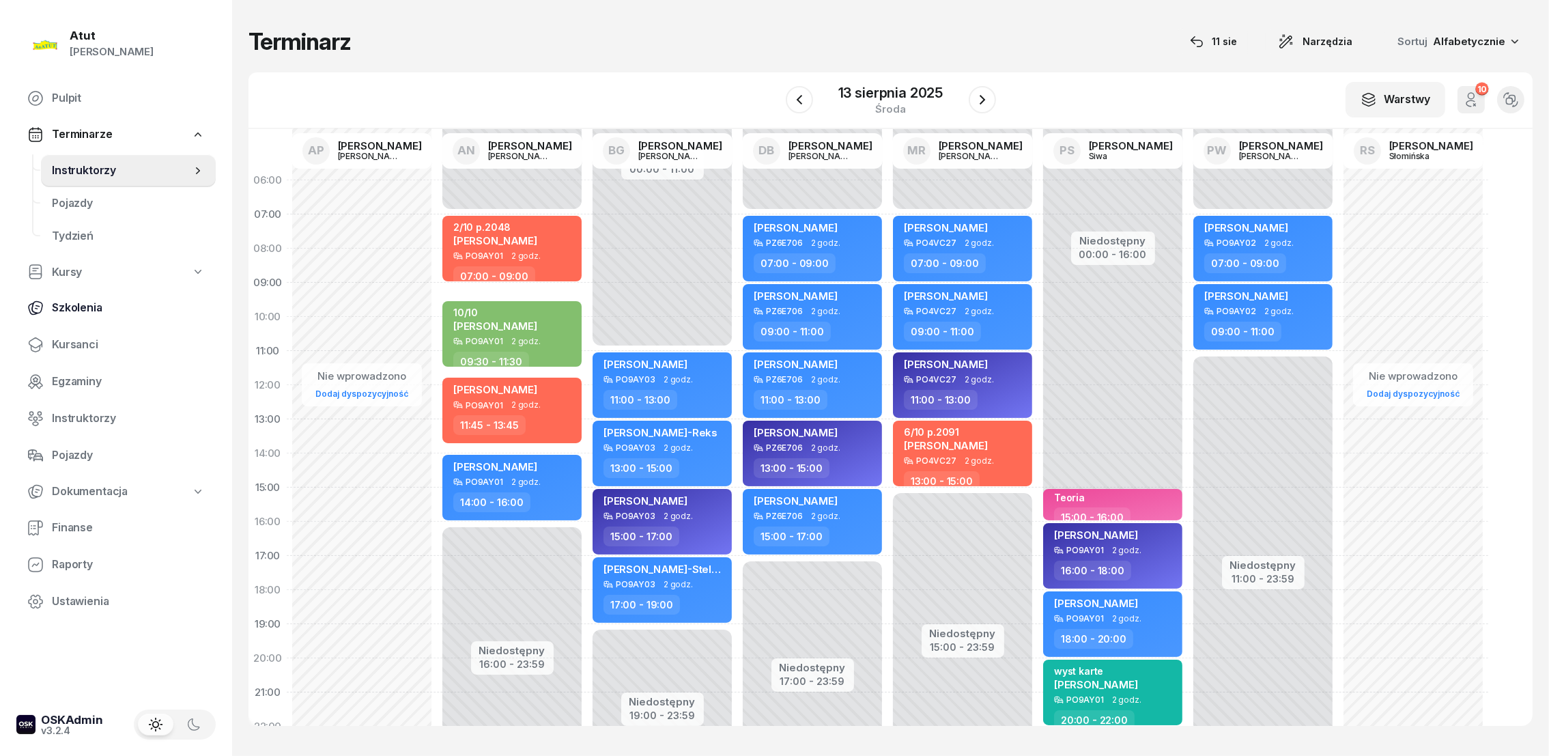
click at [57, 300] on span "Szkolenia" at bounding box center [128, 308] width 153 height 18
select select "createdAt-desc"
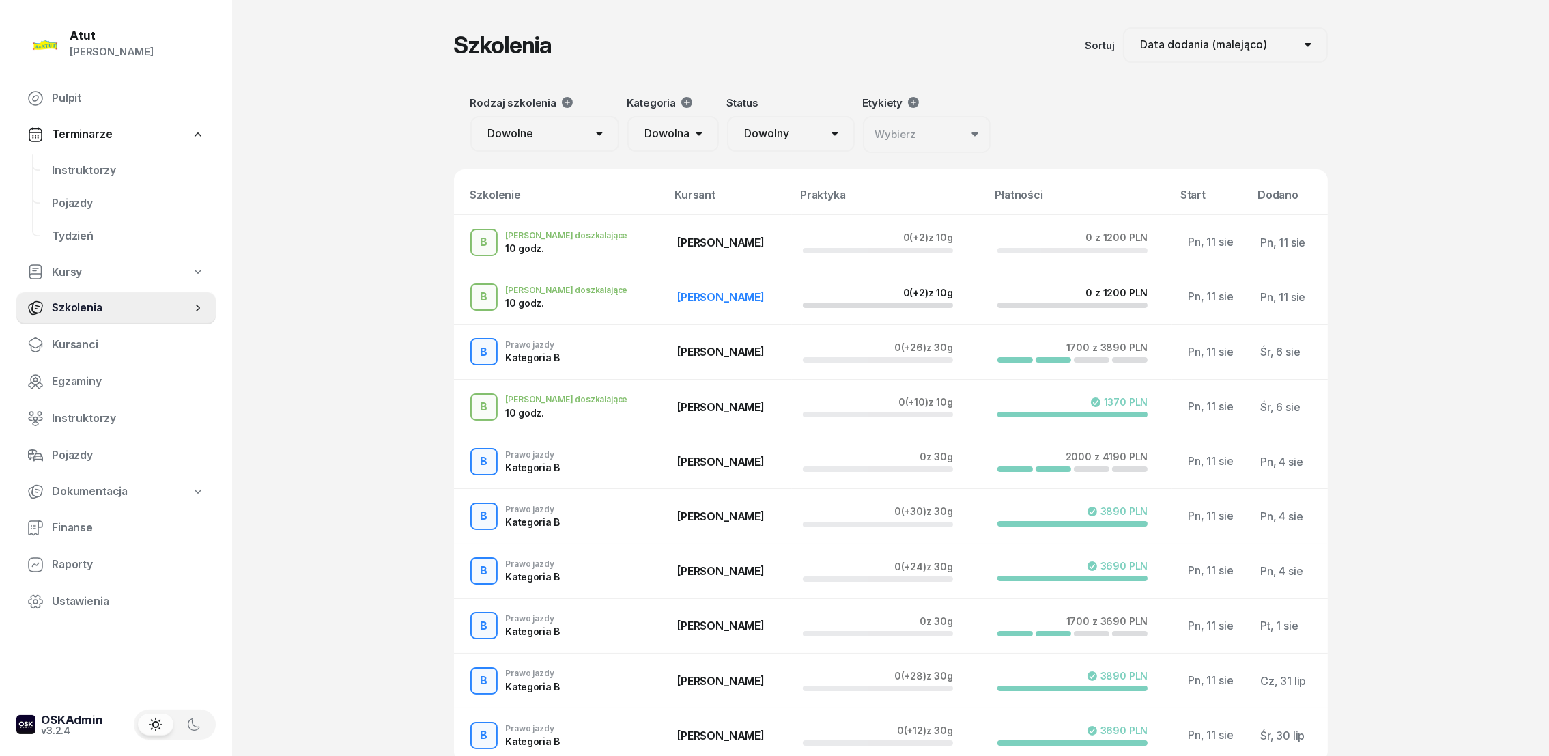
click at [567, 288] on td "[PERSON_NAME] doszkalające 10 godz." at bounding box center [560, 297] width 213 height 55
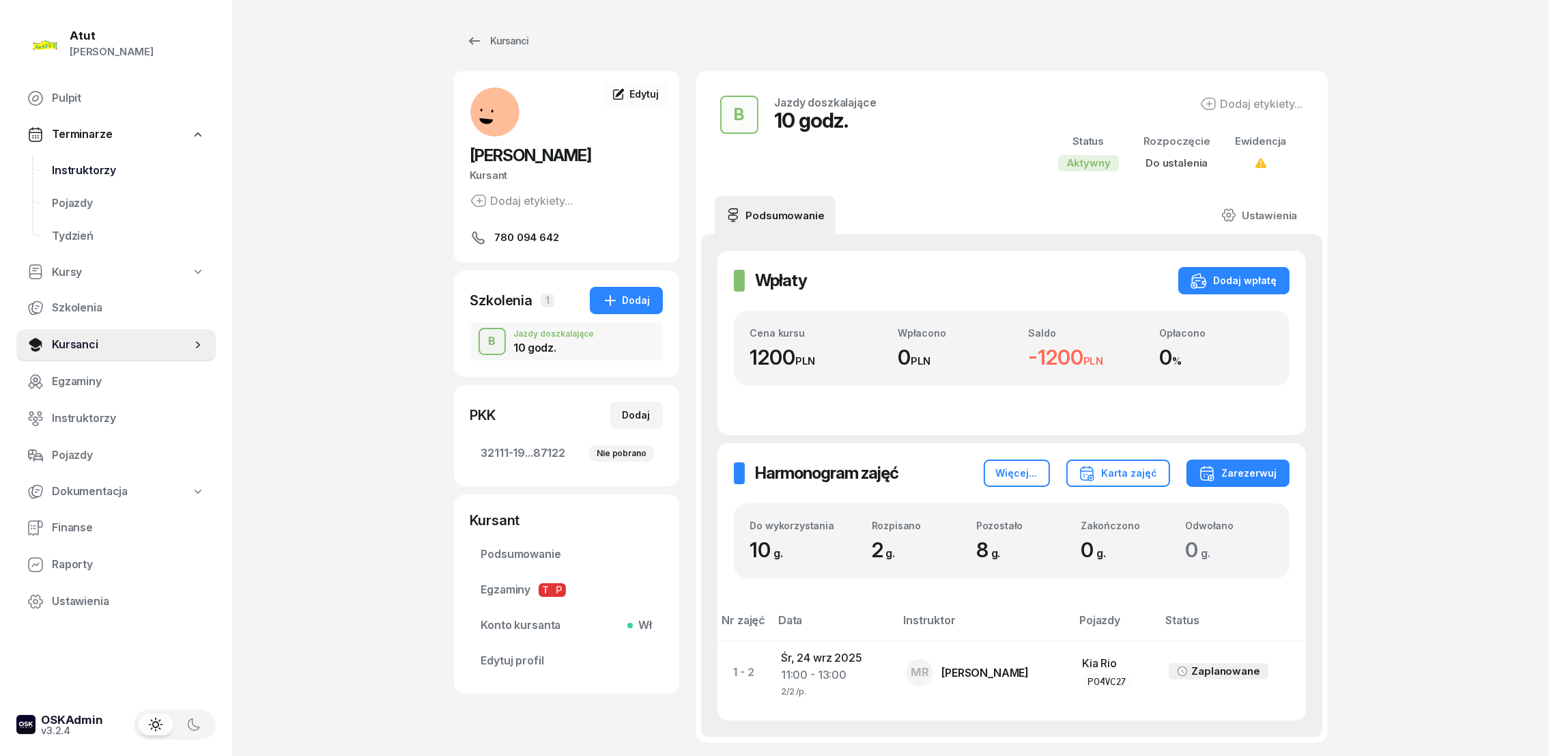
click at [92, 167] on span "Instruktorzy" at bounding box center [128, 171] width 153 height 18
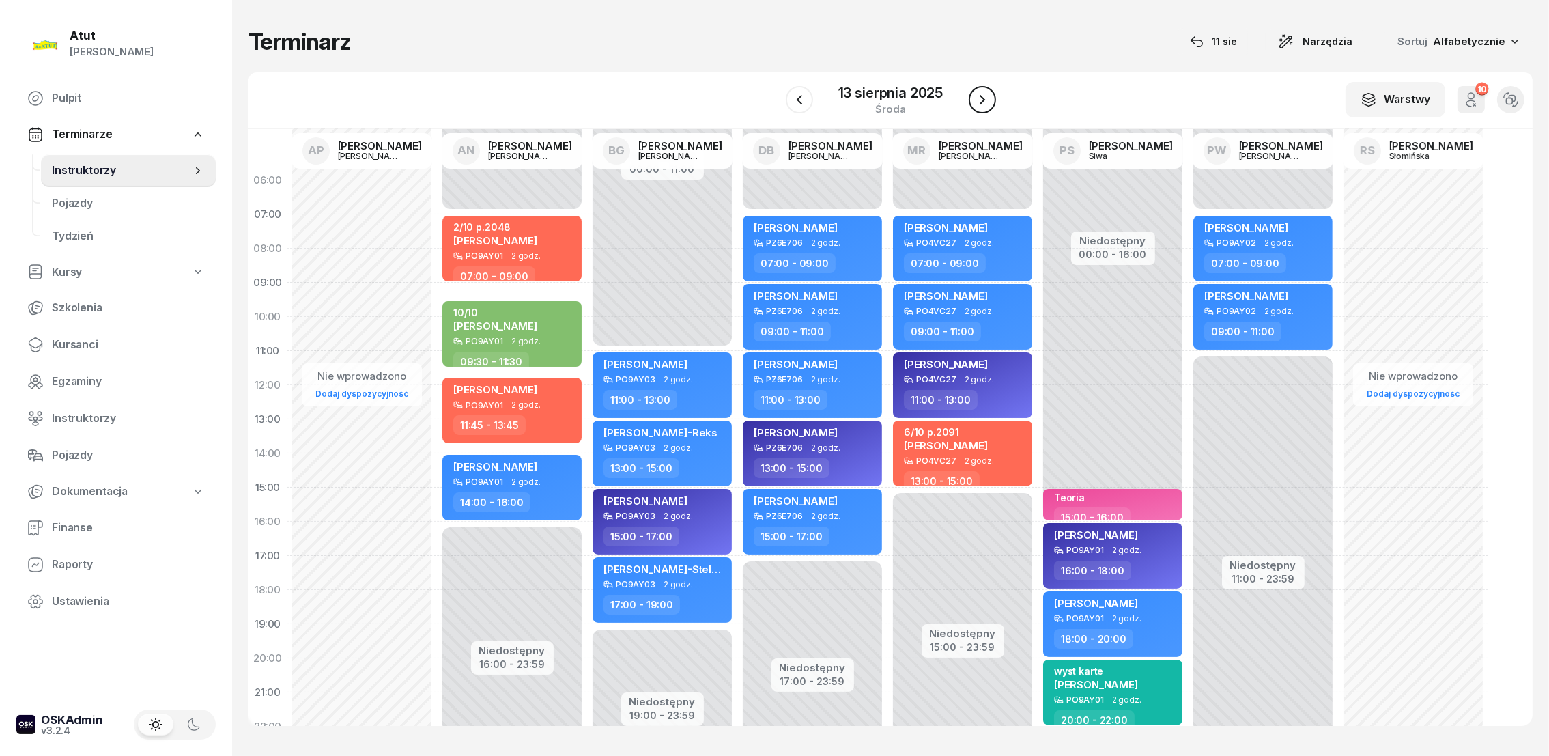
click at [987, 99] on icon "button" at bounding box center [982, 100] width 16 height 16
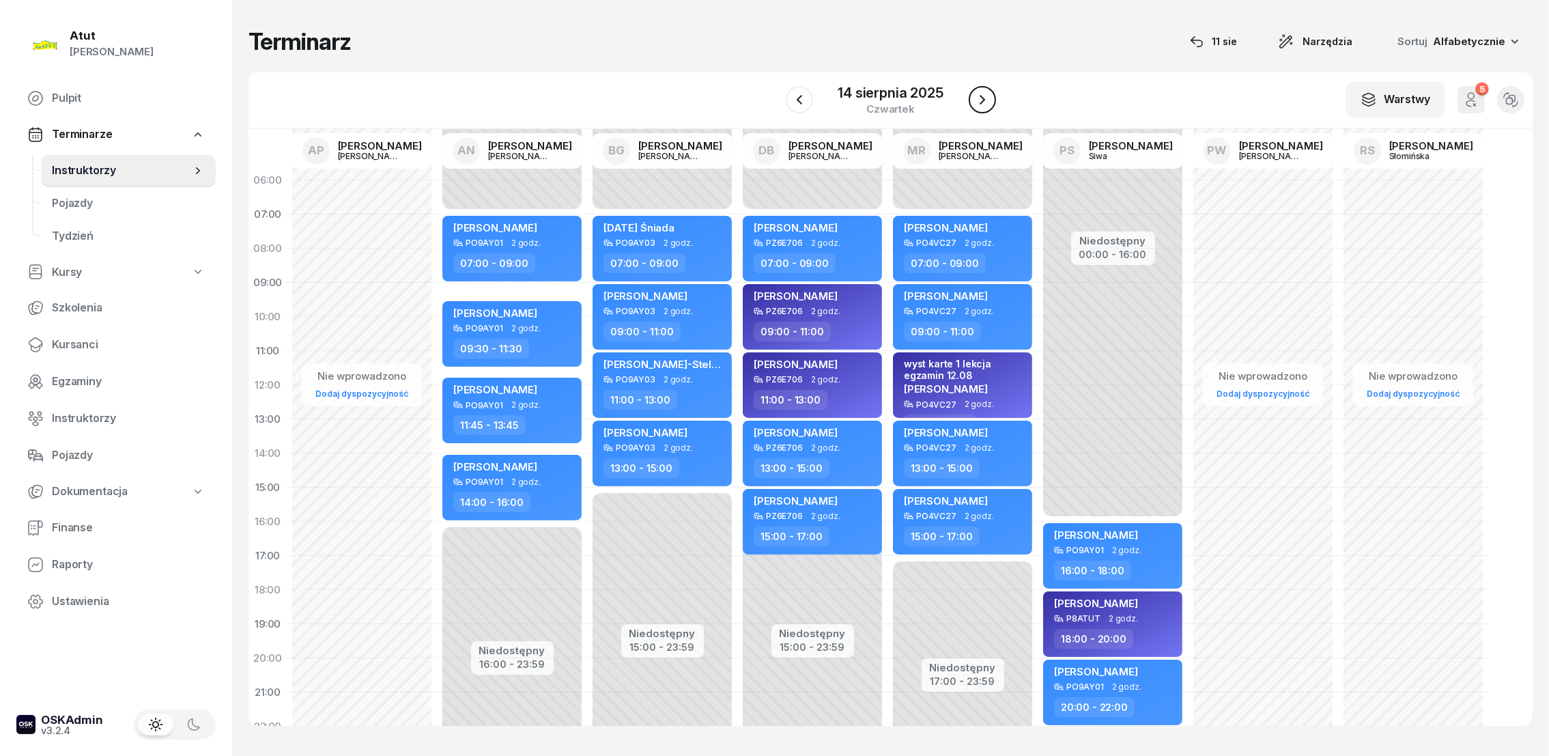
click at [987, 100] on icon "button" at bounding box center [982, 100] width 16 height 16
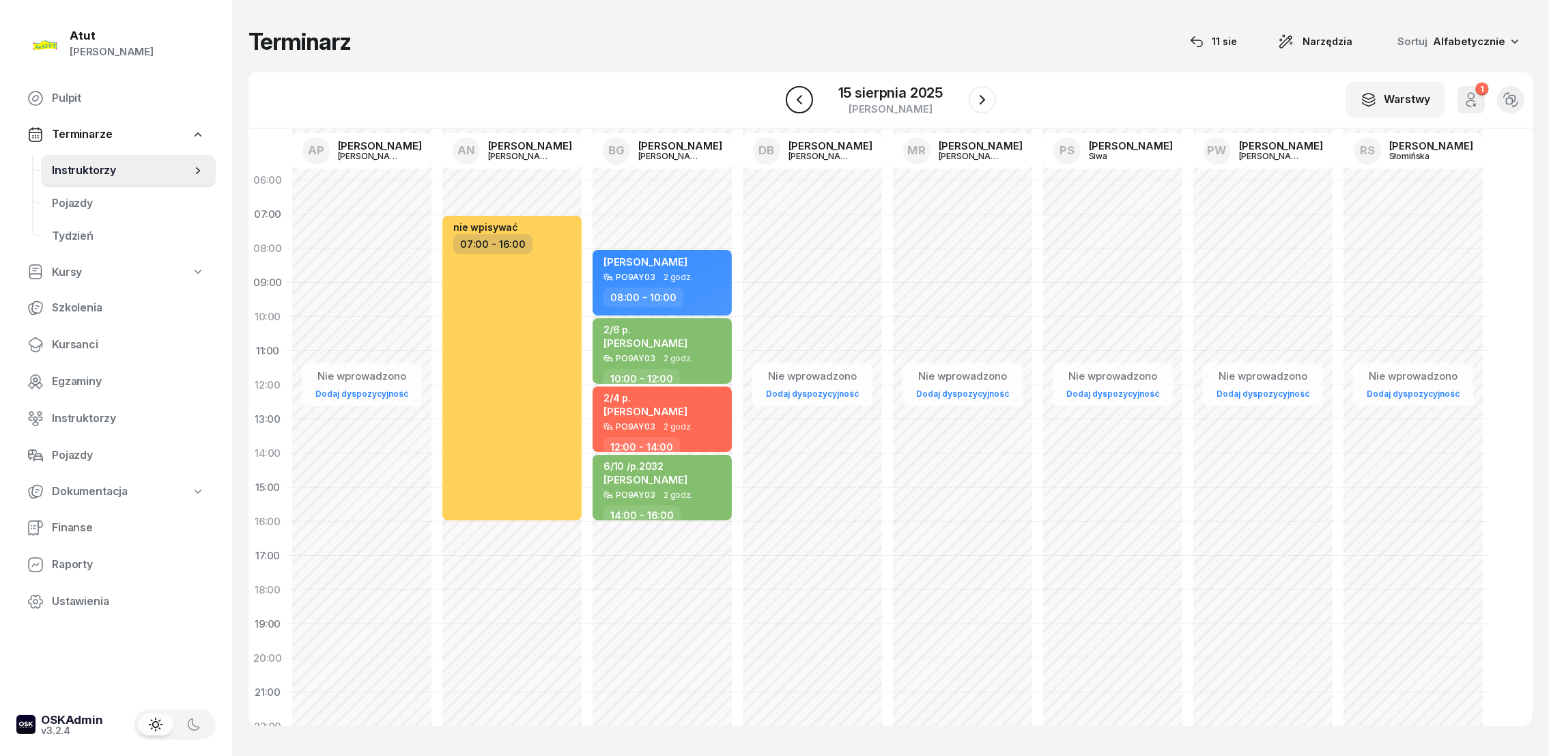
click at [793, 92] on icon "button" at bounding box center [799, 100] width 16 height 16
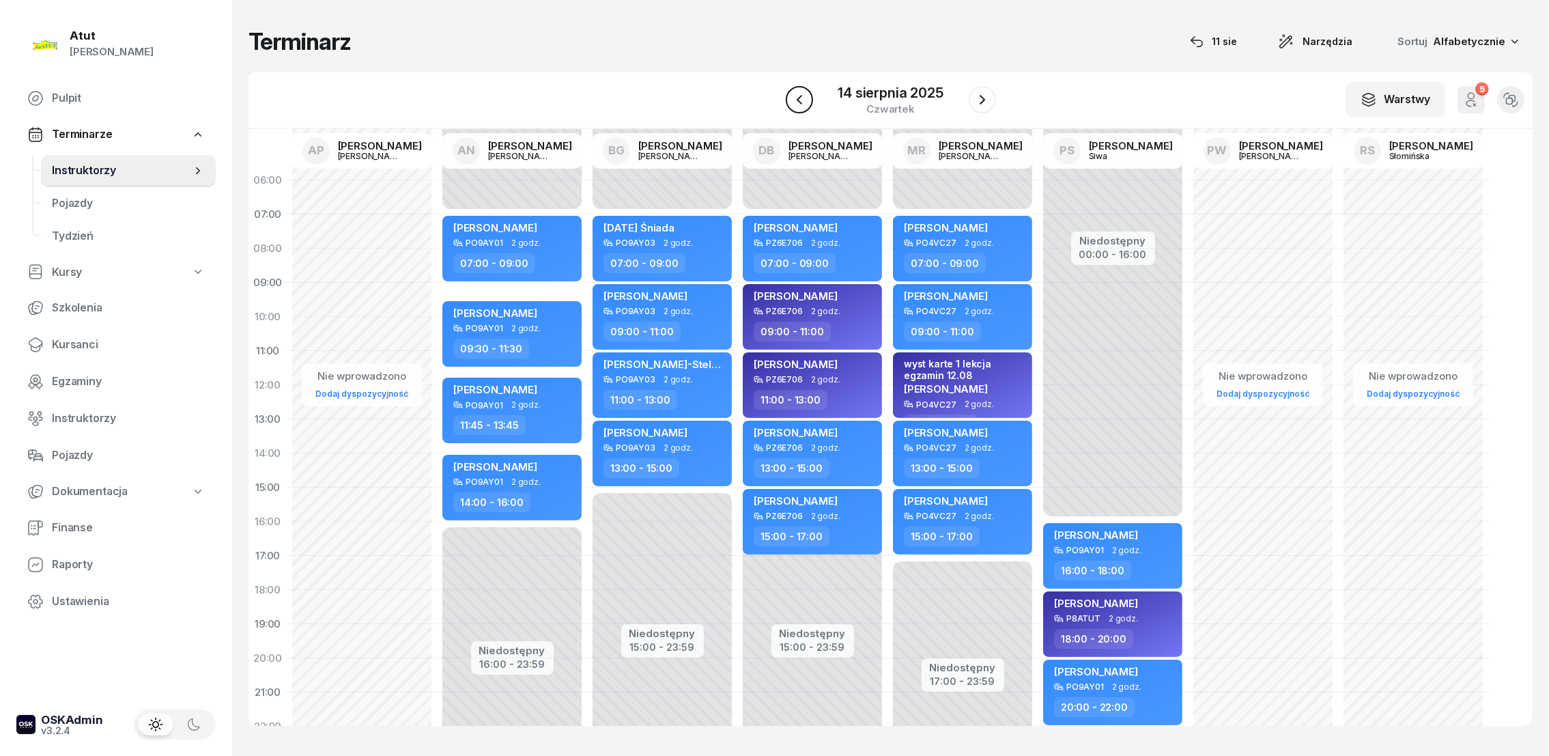
click at [793, 92] on icon "button" at bounding box center [799, 100] width 16 height 16
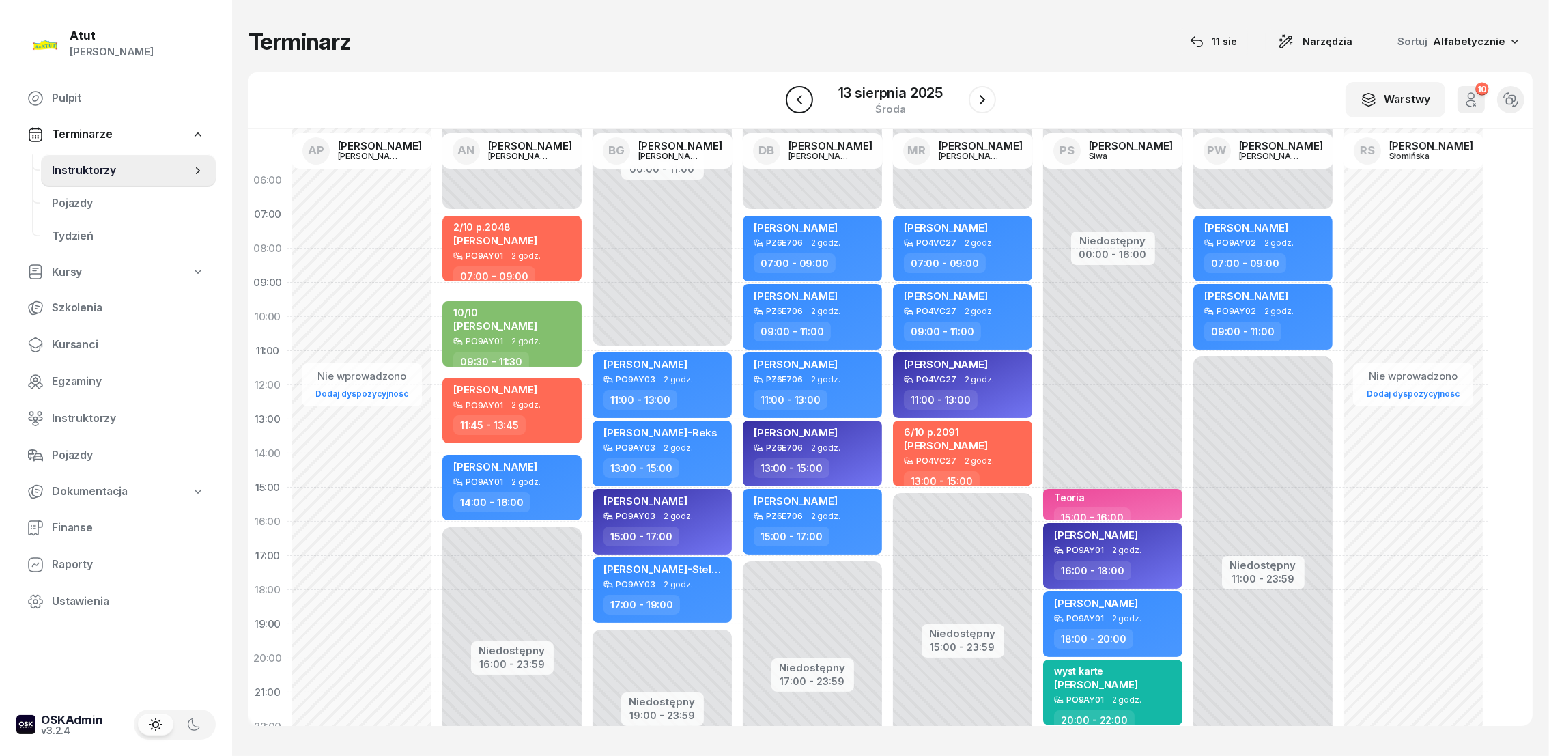
click at [793, 92] on icon "button" at bounding box center [799, 100] width 16 height 16
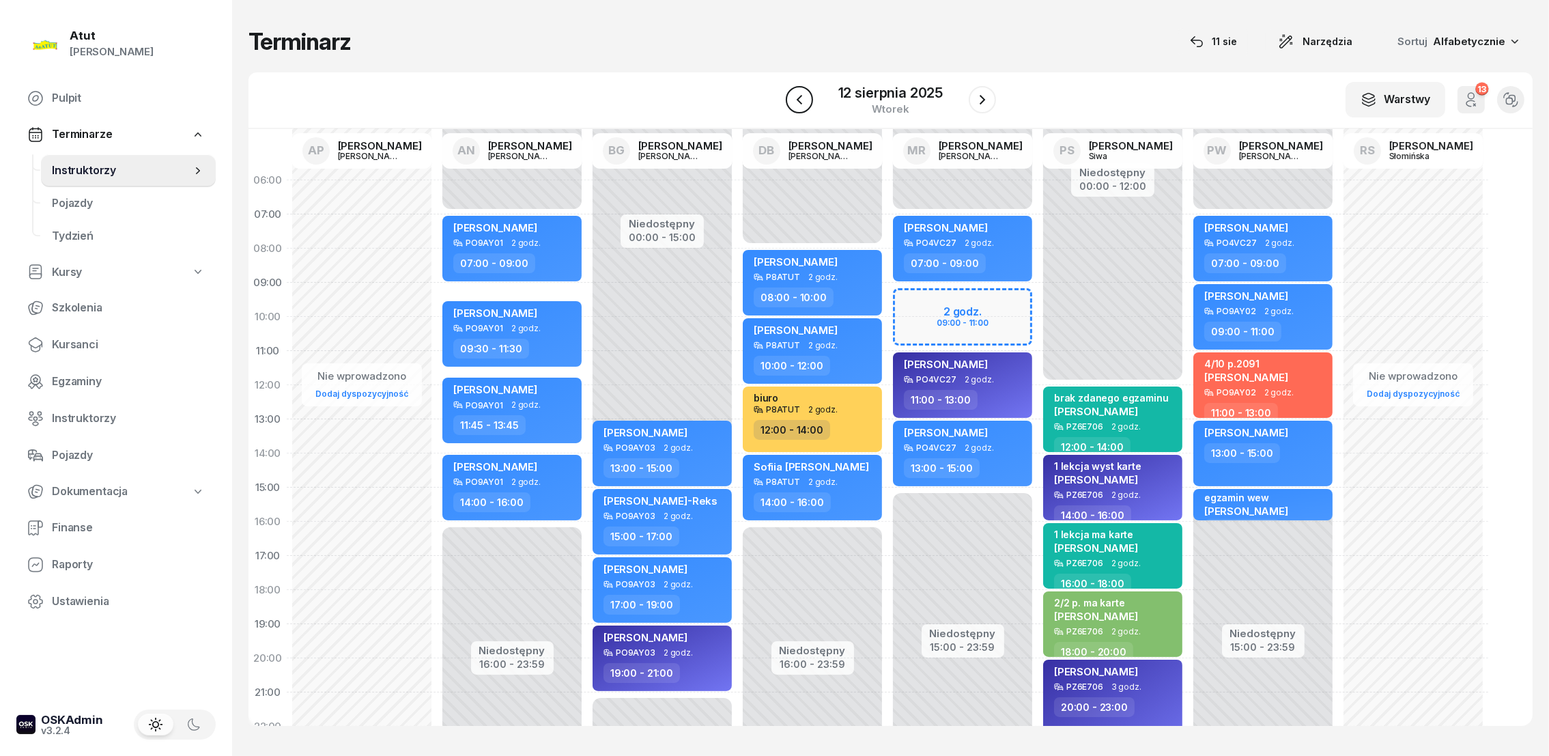
click at [793, 92] on icon "button" at bounding box center [799, 100] width 16 height 16
